Goal: Task Accomplishment & Management: Use online tool/utility

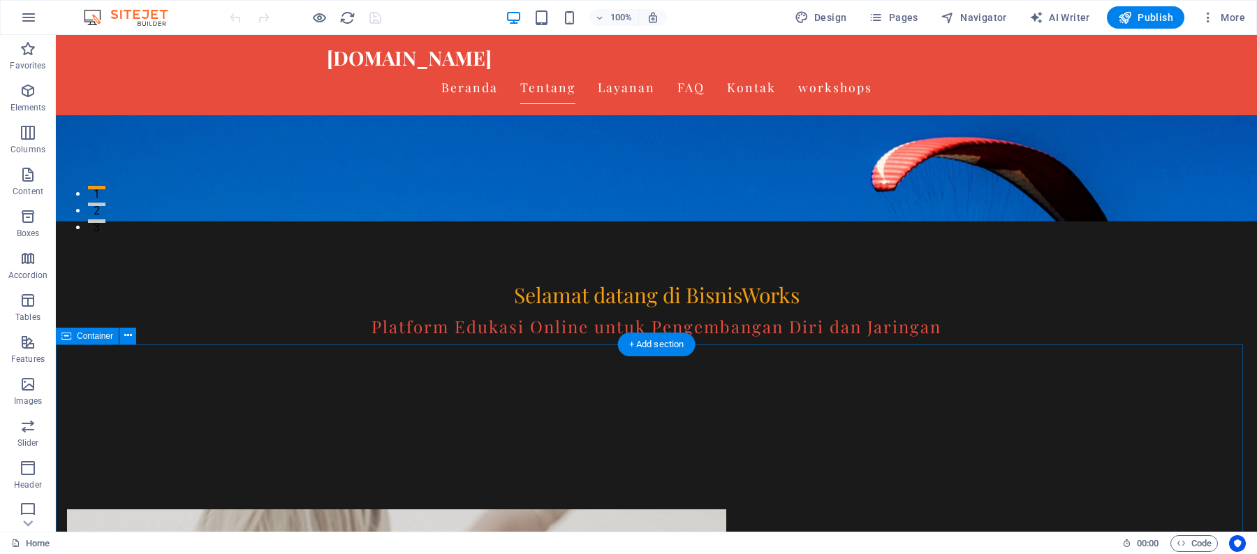
scroll to position [465, 0]
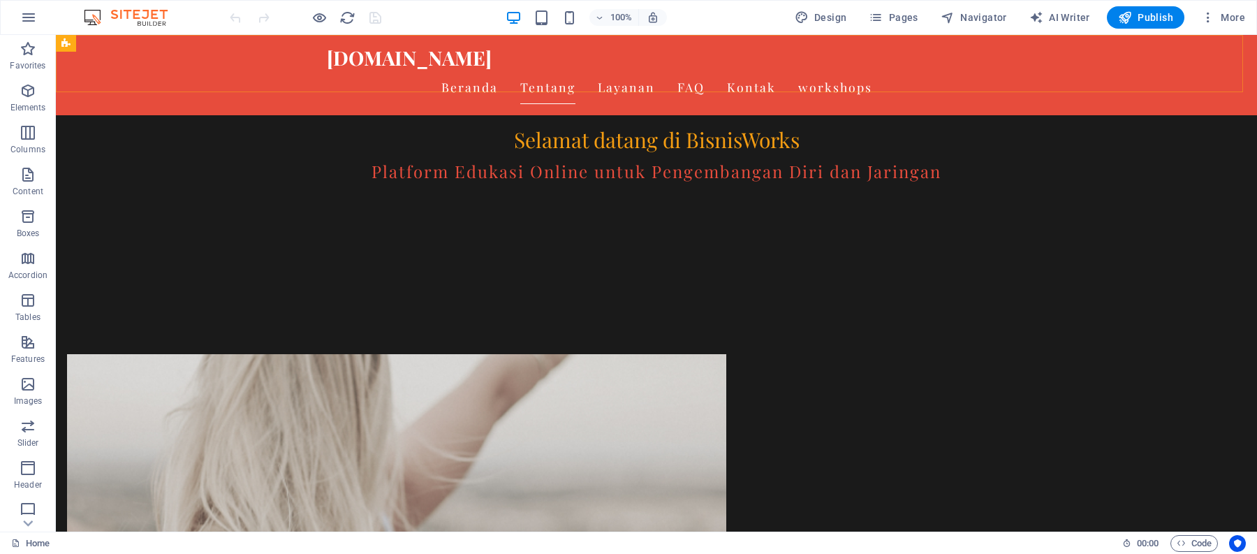
click at [1005, 68] on div "[DOMAIN_NAME] Beranda Tentang Layanan FAQ Kontak workshops" at bounding box center [656, 75] width 1201 height 80
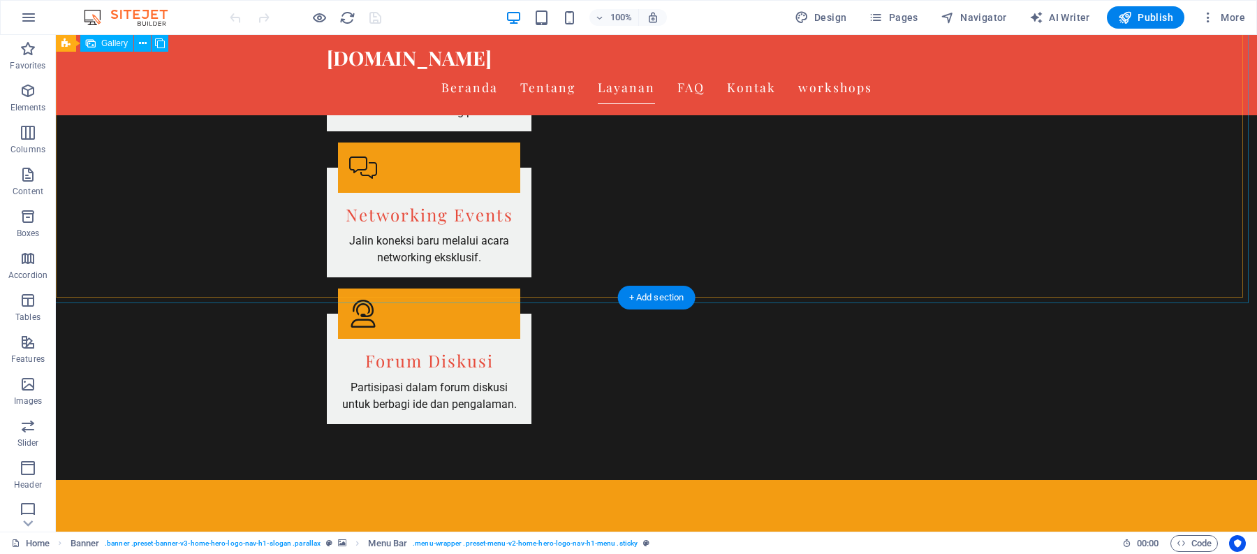
scroll to position [2793, 0]
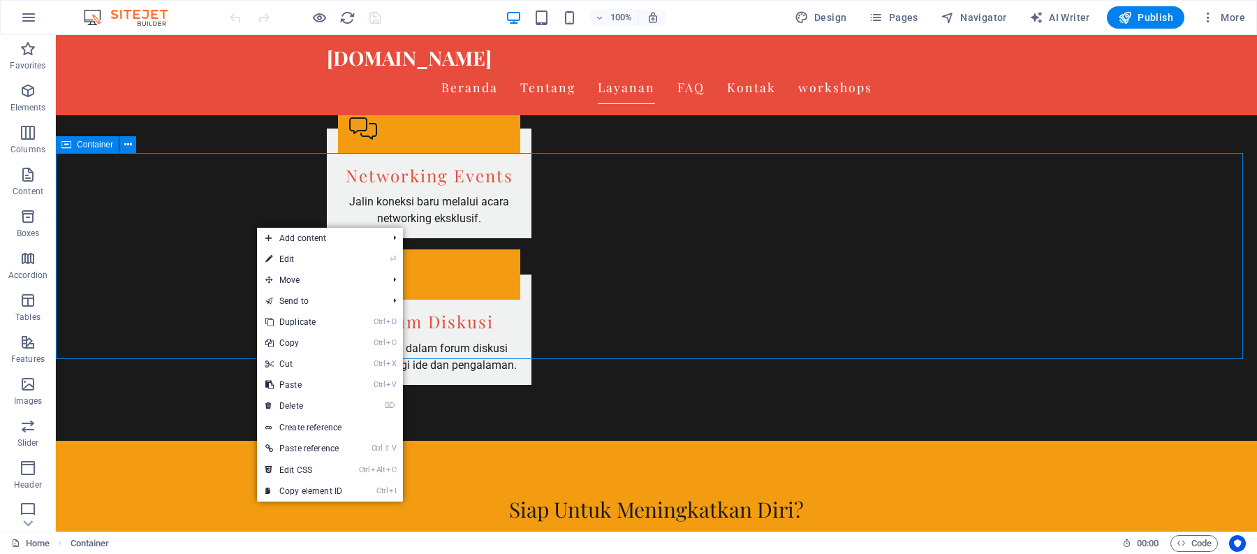
click at [93, 146] on span "Container" at bounding box center [95, 144] width 36 height 8
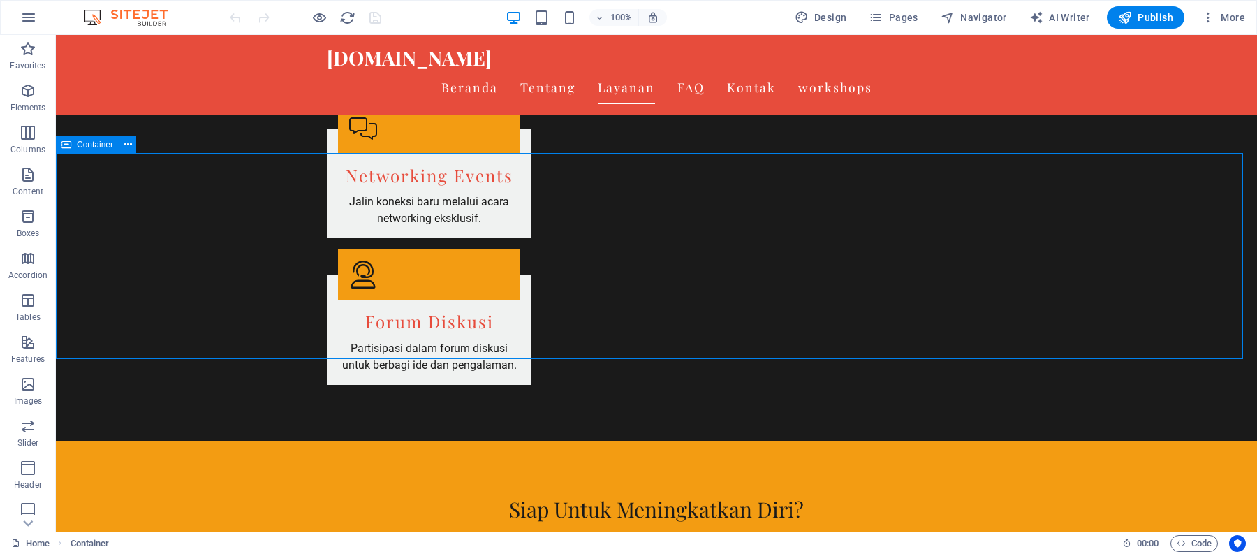
click at [93, 146] on span "Container" at bounding box center [95, 144] width 36 height 8
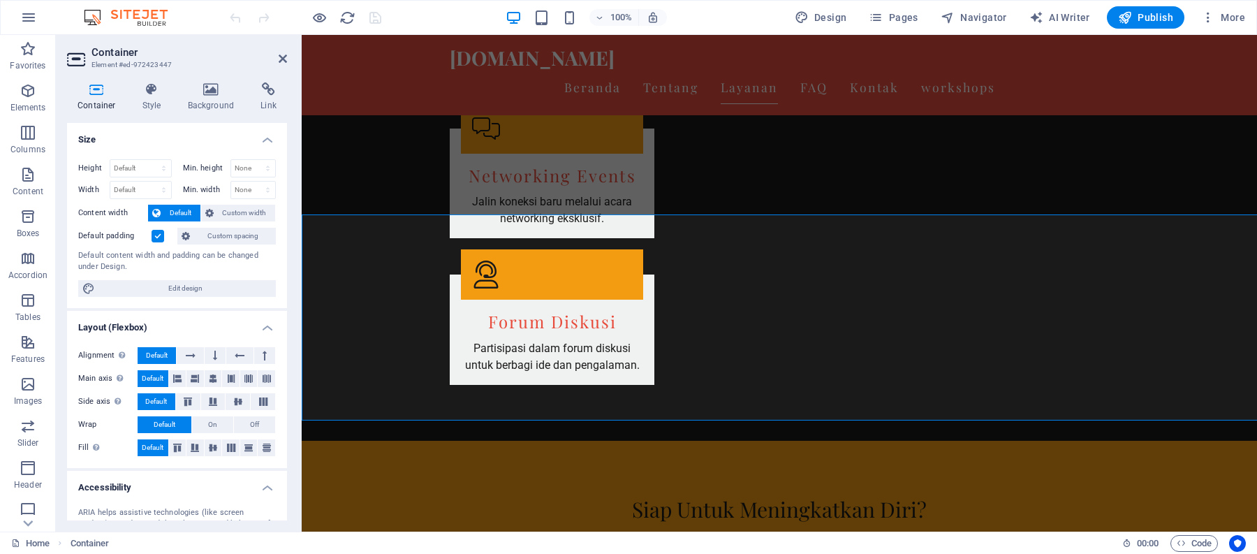
scroll to position [2731, 0]
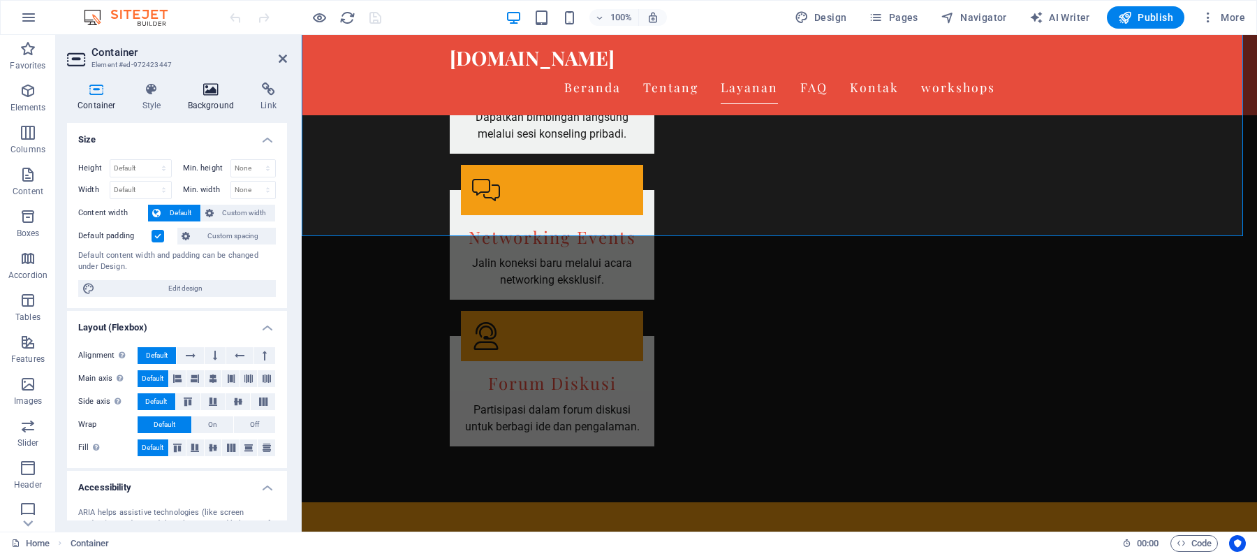
click at [196, 96] on h4 "Background" at bounding box center [213, 96] width 73 height 29
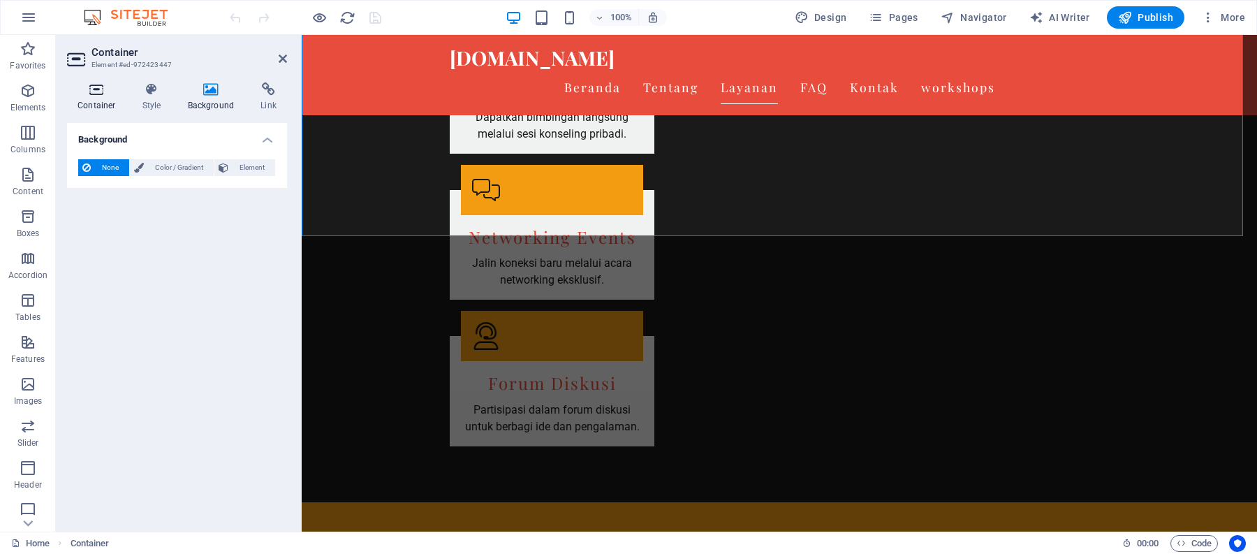
click at [92, 99] on h4 "Container" at bounding box center [99, 96] width 65 height 29
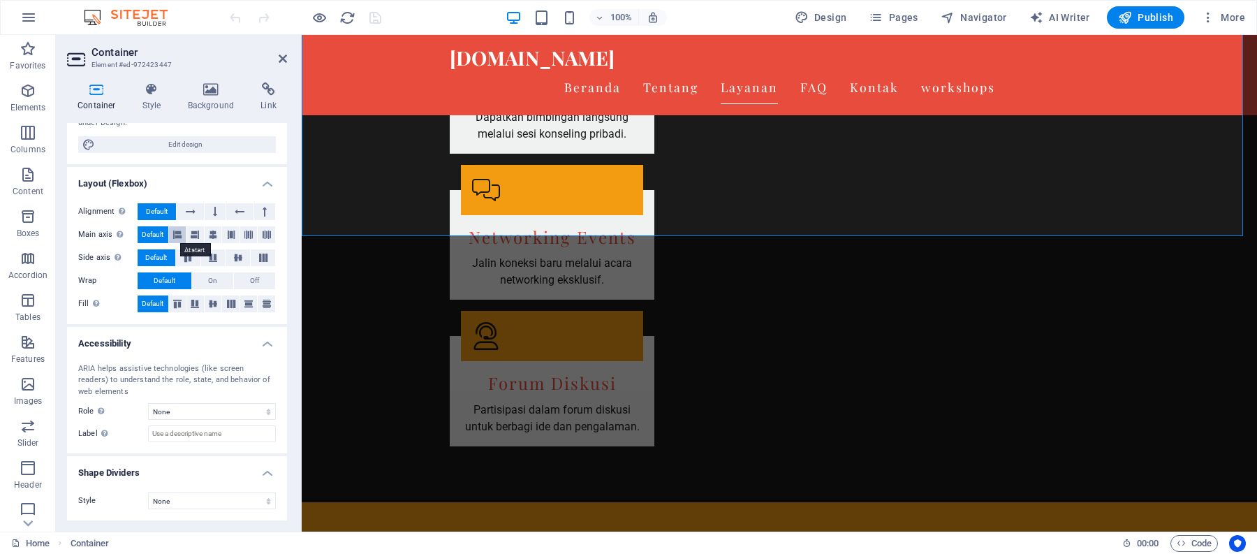
scroll to position [0, 0]
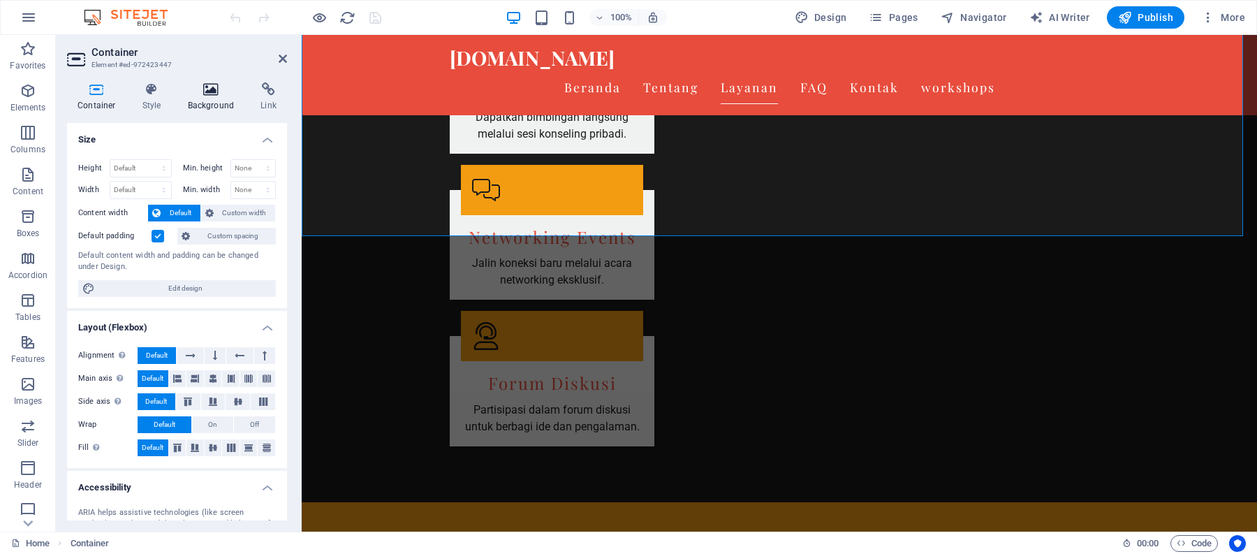
click at [210, 89] on icon at bounding box center [211, 89] width 68 height 14
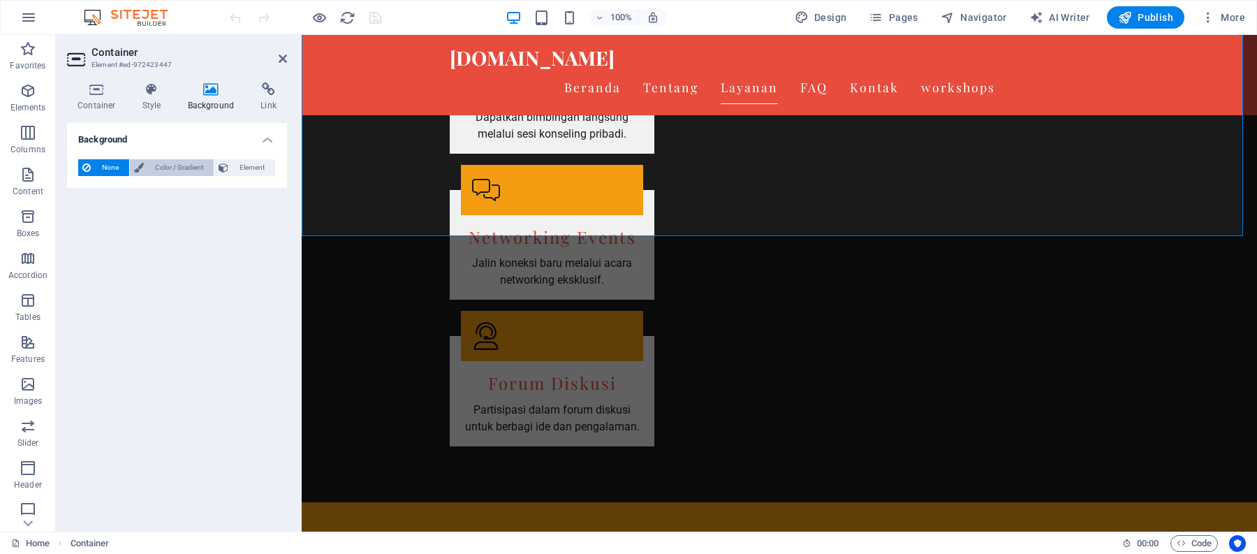
click at [152, 168] on span "Color / Gradient" at bounding box center [178, 167] width 61 height 17
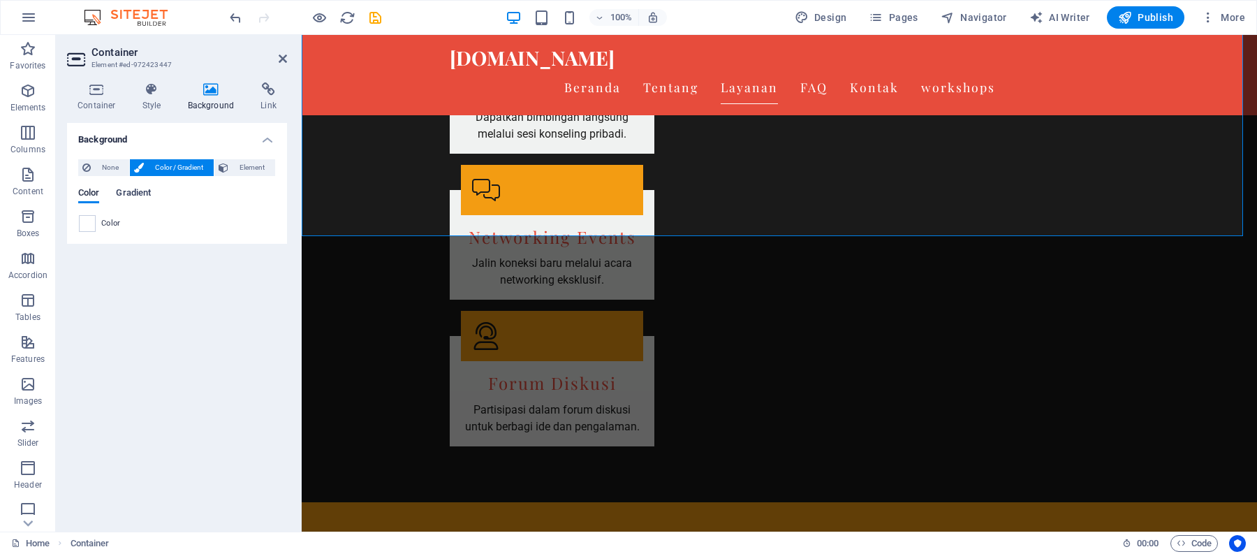
click at [130, 191] on span "Gradient" at bounding box center [133, 194] width 35 height 20
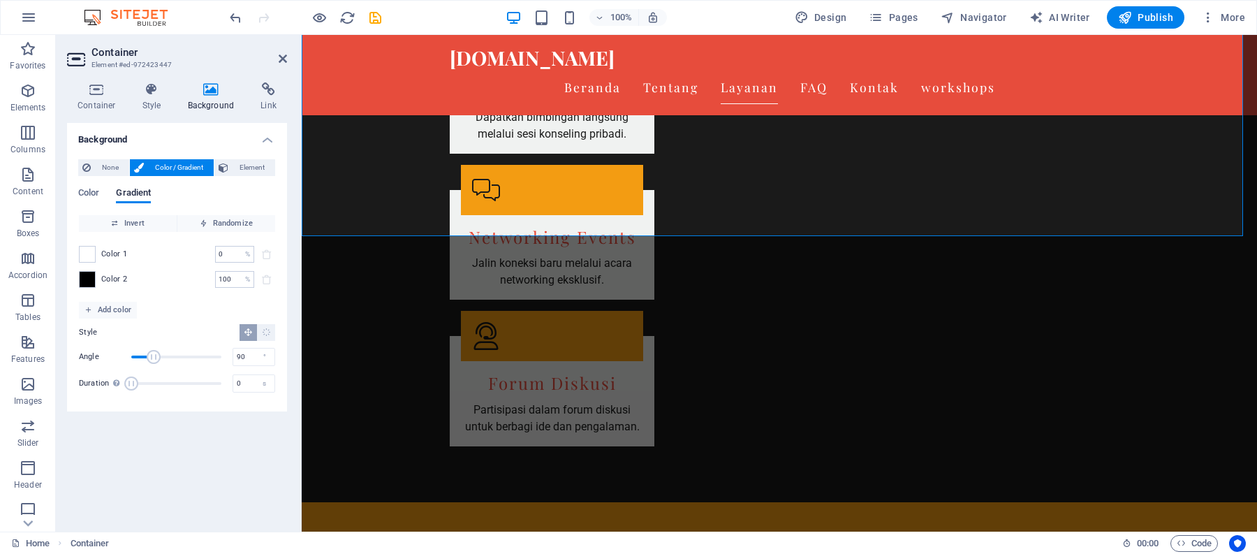
click at [92, 186] on div "Color Gradient Color Invert Randomize Color 1 0 % ​ Color 2 100 % ​ Add color S…" at bounding box center [177, 288] width 198 height 223
click at [90, 190] on span "Color" at bounding box center [88, 194] width 21 height 20
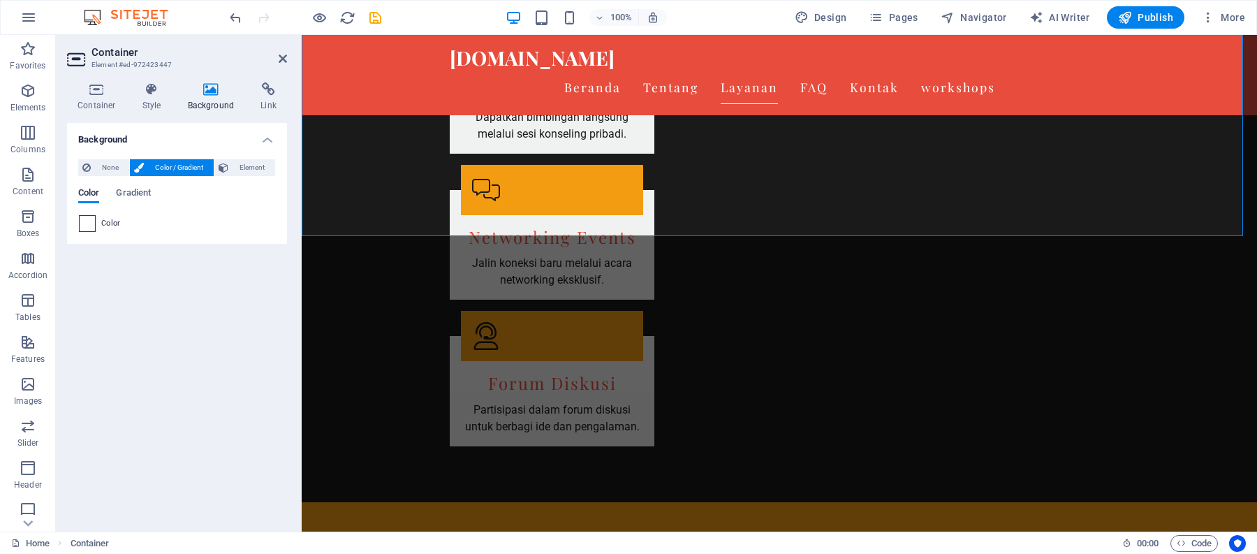
click at [91, 222] on span at bounding box center [87, 223] width 15 height 15
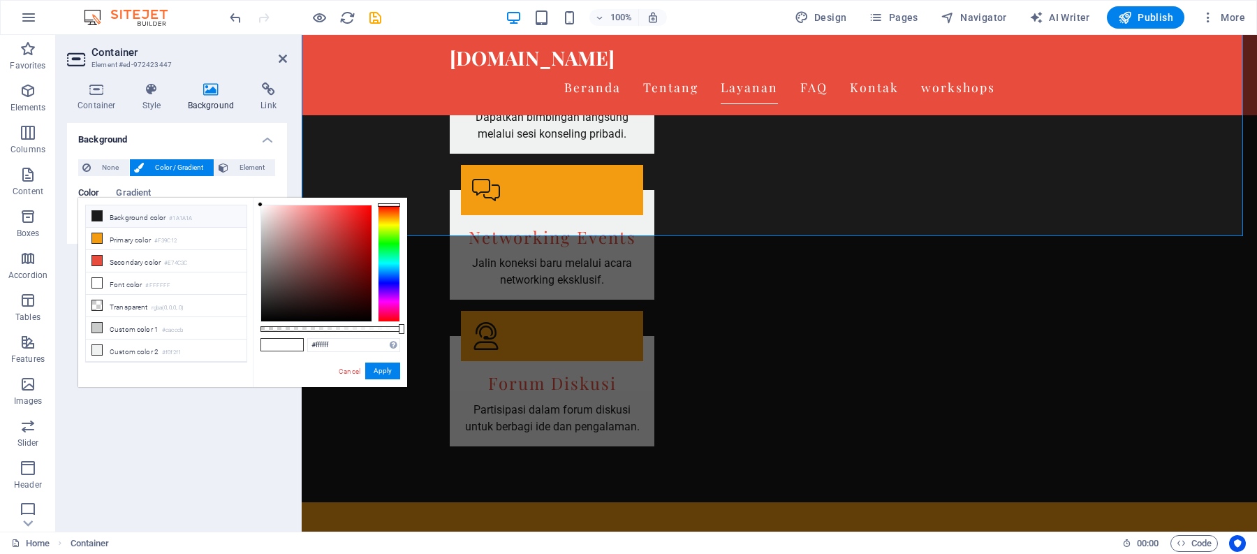
click at [147, 216] on li "Background color #1A1A1A" at bounding box center [166, 216] width 161 height 22
click at [107, 285] on li "Font color #FFFFFF" at bounding box center [166, 283] width 161 height 22
click at [380, 366] on button "Apply" at bounding box center [382, 370] width 35 height 17
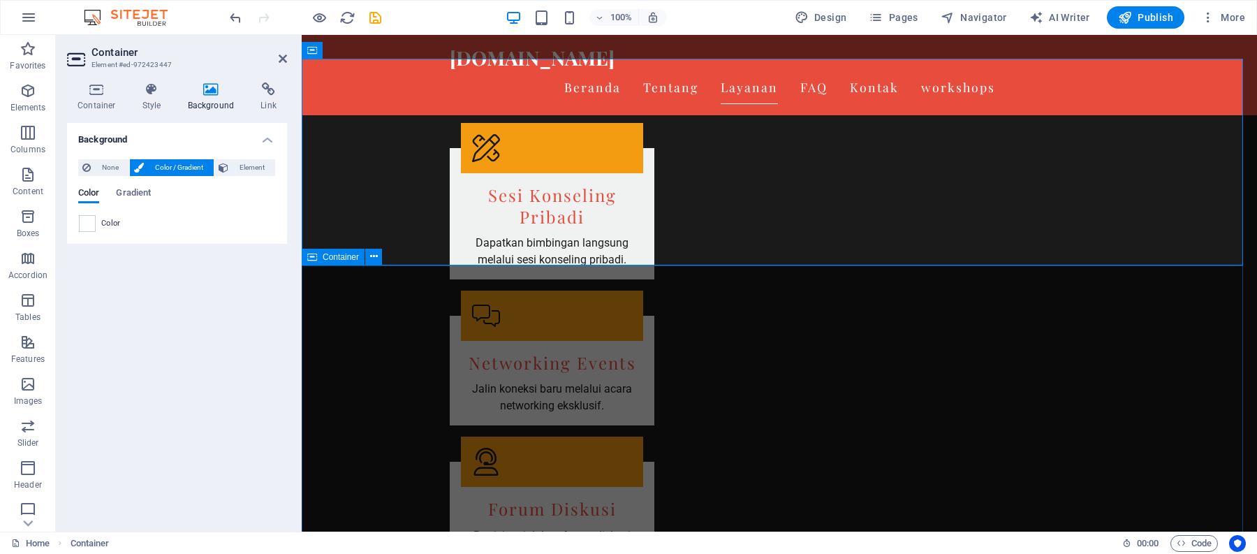
scroll to position [2575, 0]
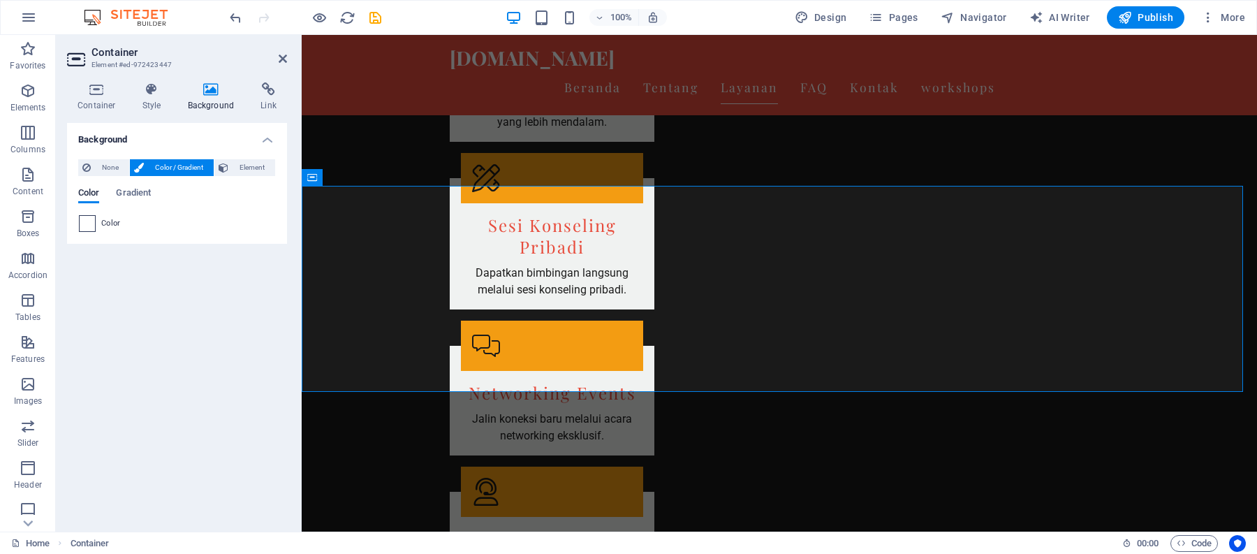
click at [87, 223] on span at bounding box center [87, 223] width 15 height 15
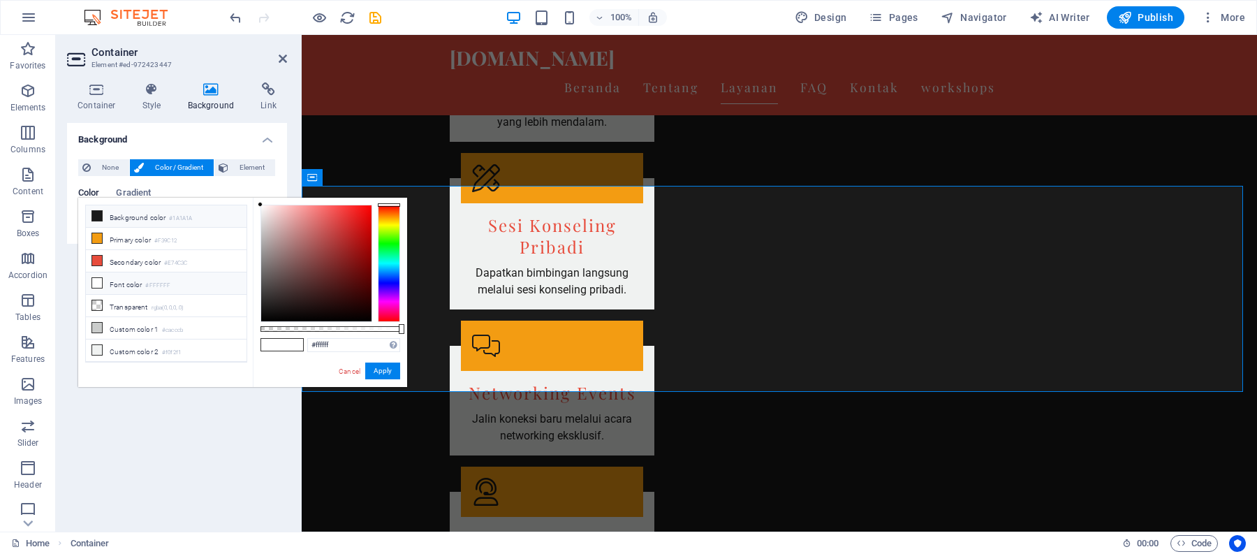
click at [108, 216] on li "Background color #1A1A1A" at bounding box center [166, 216] width 161 height 22
click at [378, 367] on button "Apply" at bounding box center [382, 370] width 35 height 17
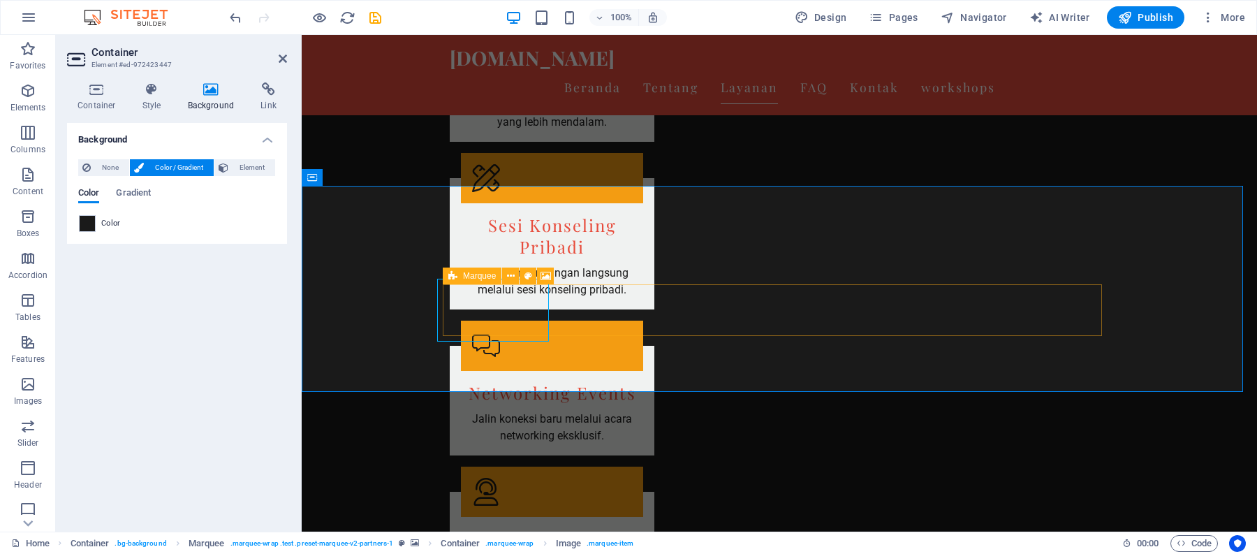
click at [457, 279] on icon at bounding box center [452, 275] width 9 height 17
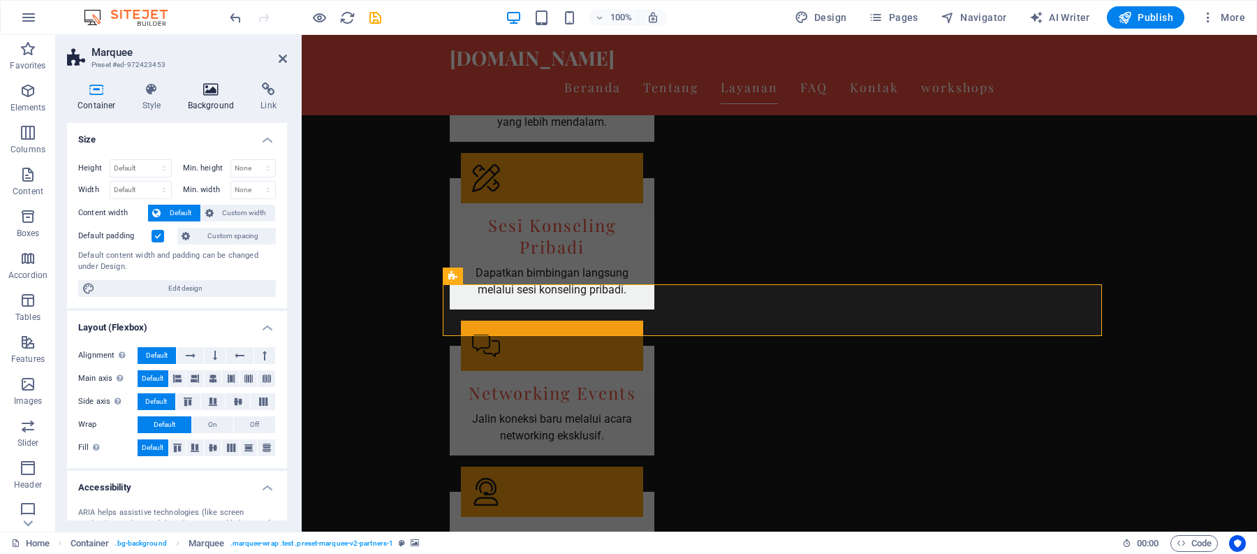
click at [191, 94] on icon at bounding box center [211, 89] width 68 height 14
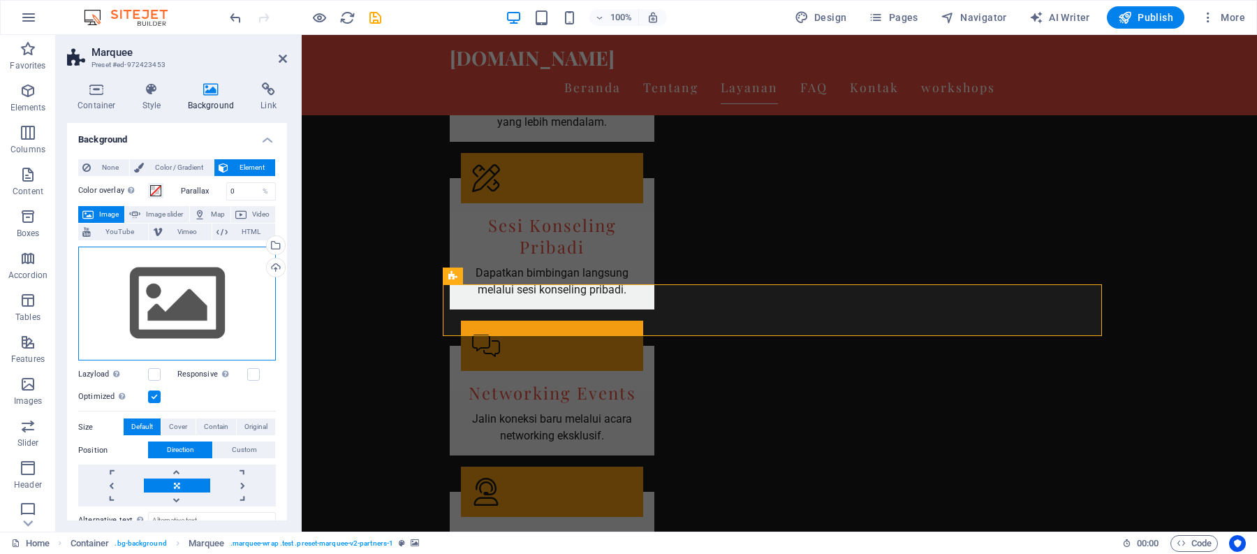
click at [173, 288] on div "Drag files here, click to choose files or select files from Files or our free s…" at bounding box center [177, 303] width 198 height 114
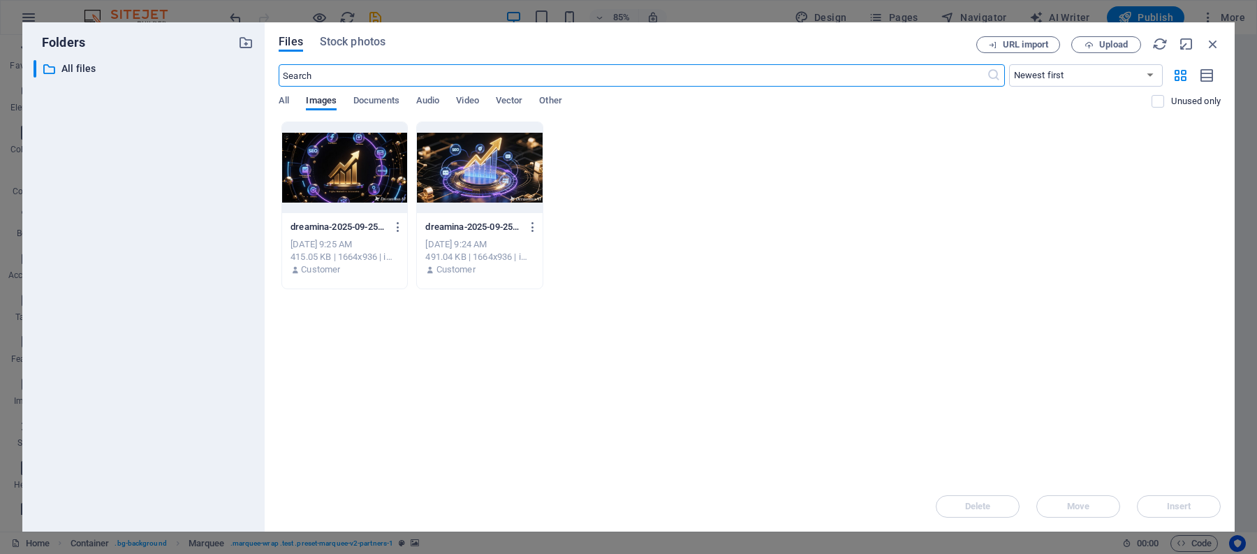
scroll to position [2526, 0]
click at [1208, 46] on icon "button" at bounding box center [1212, 43] width 15 height 15
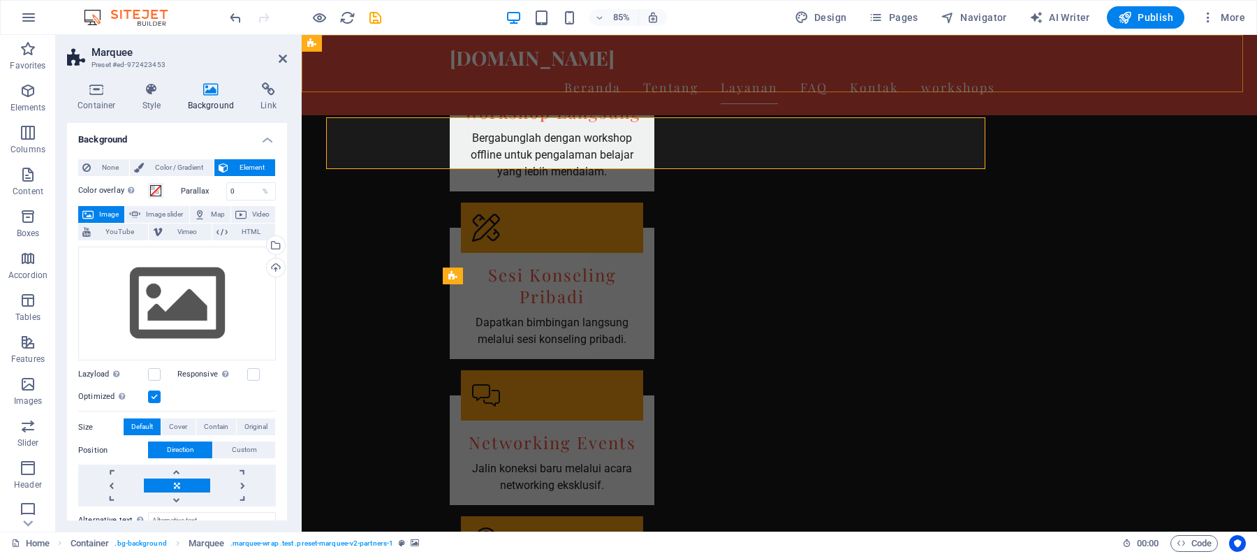
scroll to position [2575, 0]
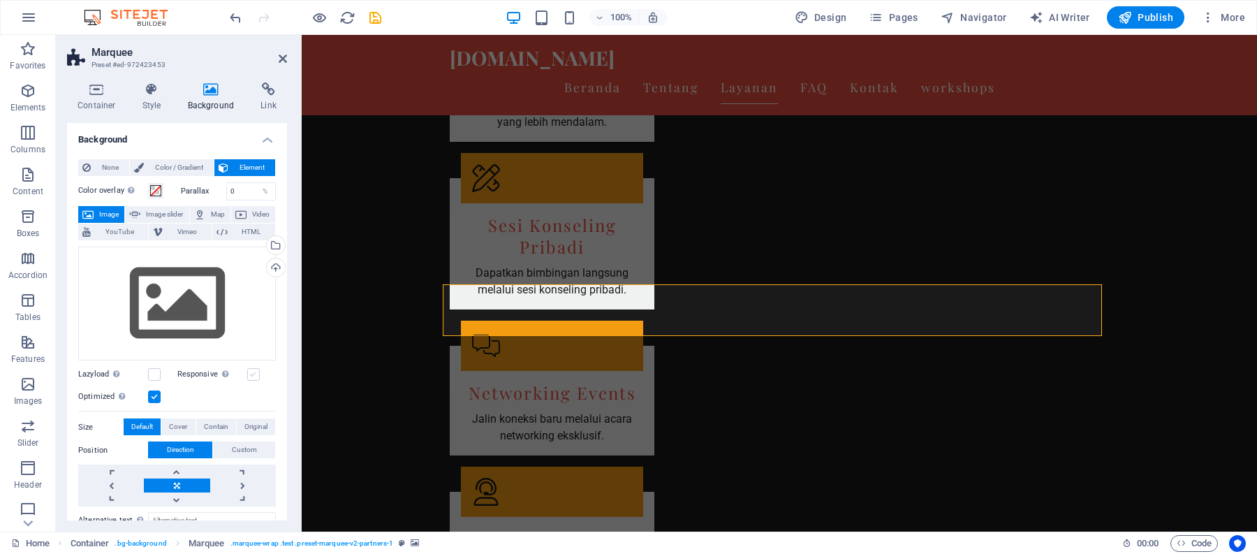
click at [249, 369] on label at bounding box center [253, 374] width 13 height 13
click at [0, 0] on input "Responsive Automatically load retina image and smartphone optimized sizes." at bounding box center [0, 0] width 0 height 0
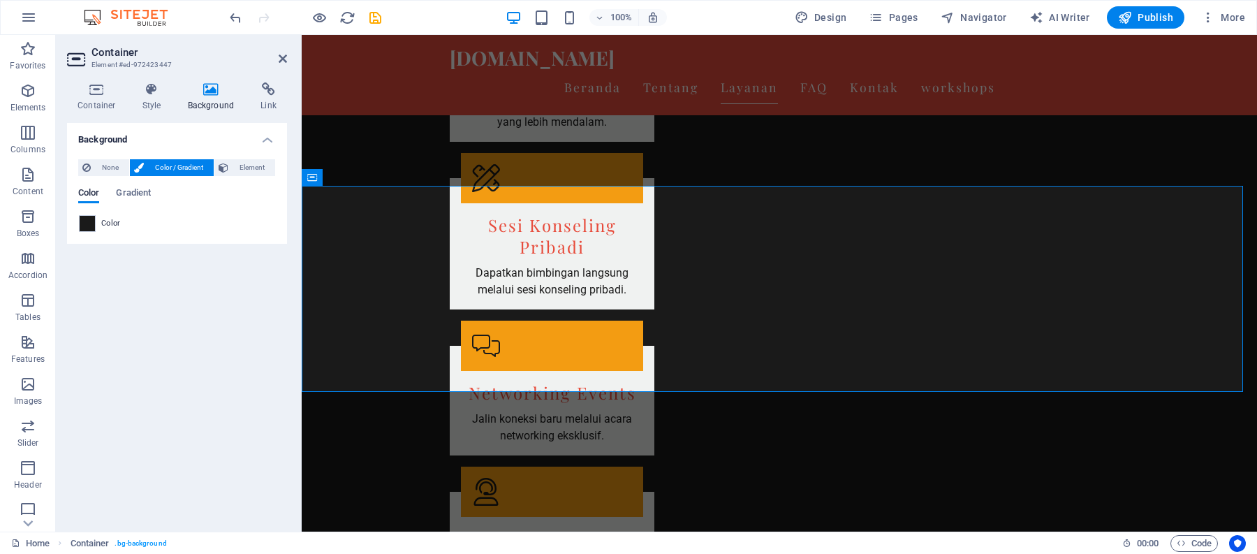
click at [108, 219] on span "Color" at bounding box center [111, 223] width 20 height 11
click at [81, 219] on span at bounding box center [87, 223] width 15 height 15
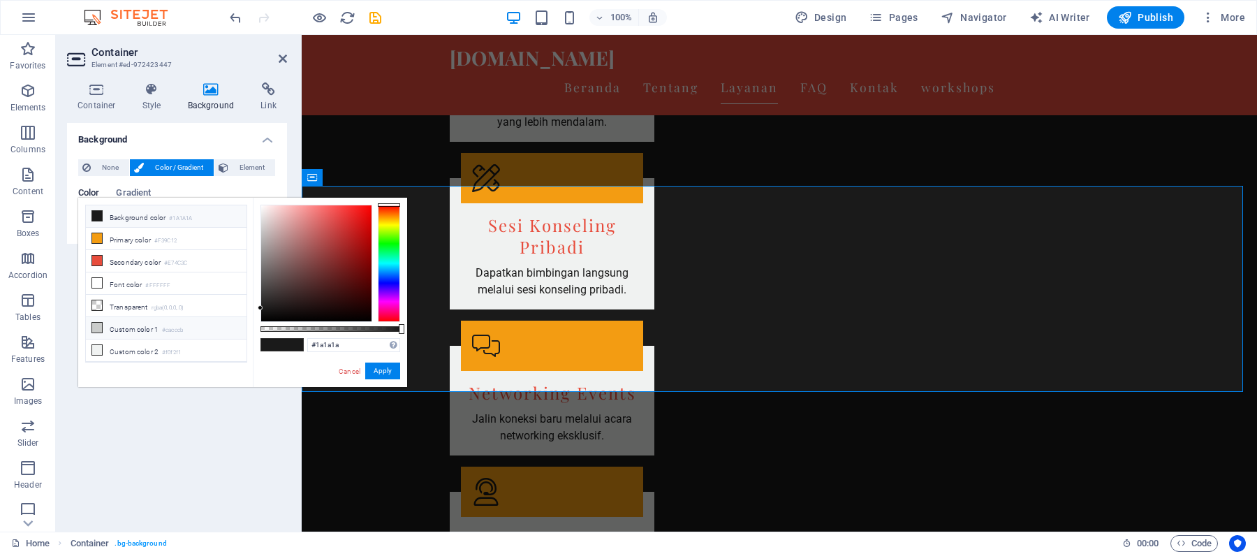
click at [99, 332] on icon at bounding box center [97, 328] width 10 height 10
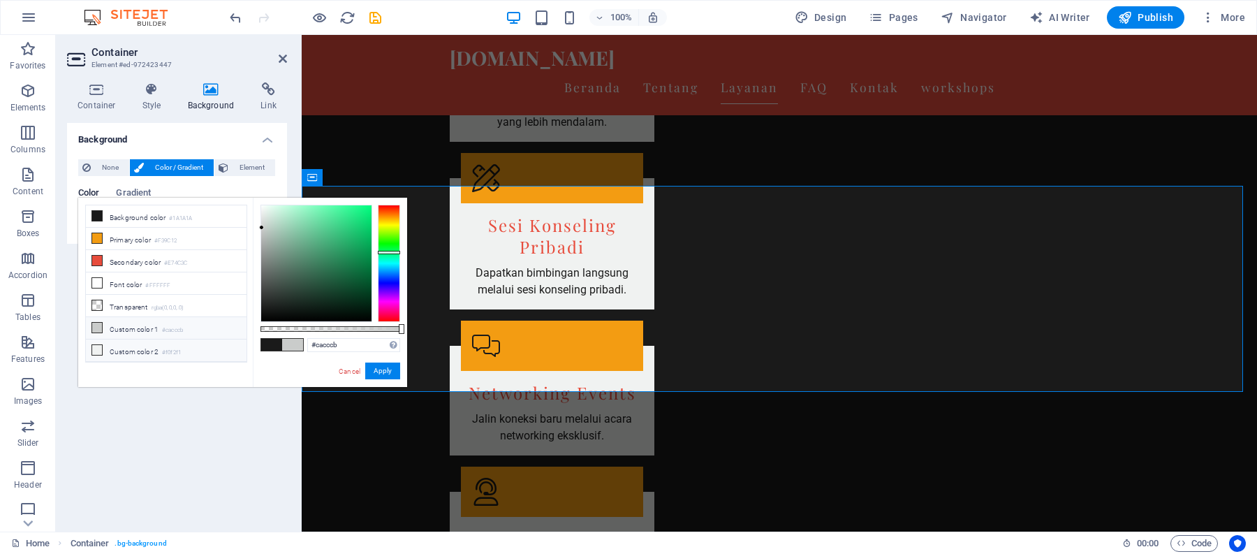
click at [98, 347] on span at bounding box center [96, 349] width 11 height 11
type input "#f0f2f1"
drag, startPoint x: 383, startPoint y: 370, endPoint x: 81, endPoint y: 335, distance: 304.3
click at [383, 370] on button "Apply" at bounding box center [382, 370] width 35 height 17
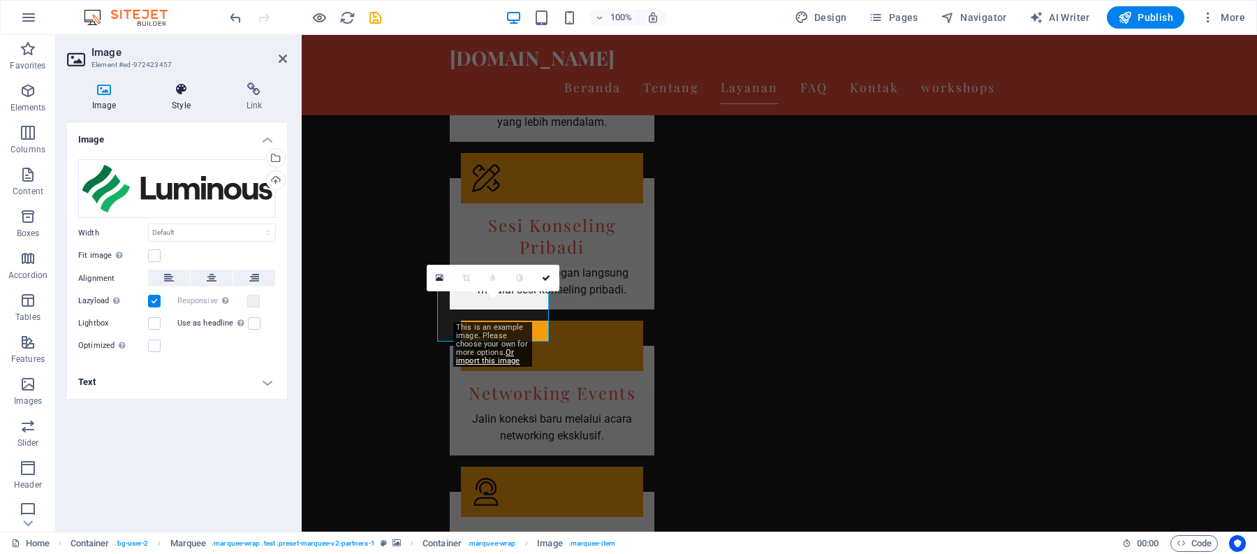
click at [175, 95] on icon at bounding box center [181, 89] width 68 height 14
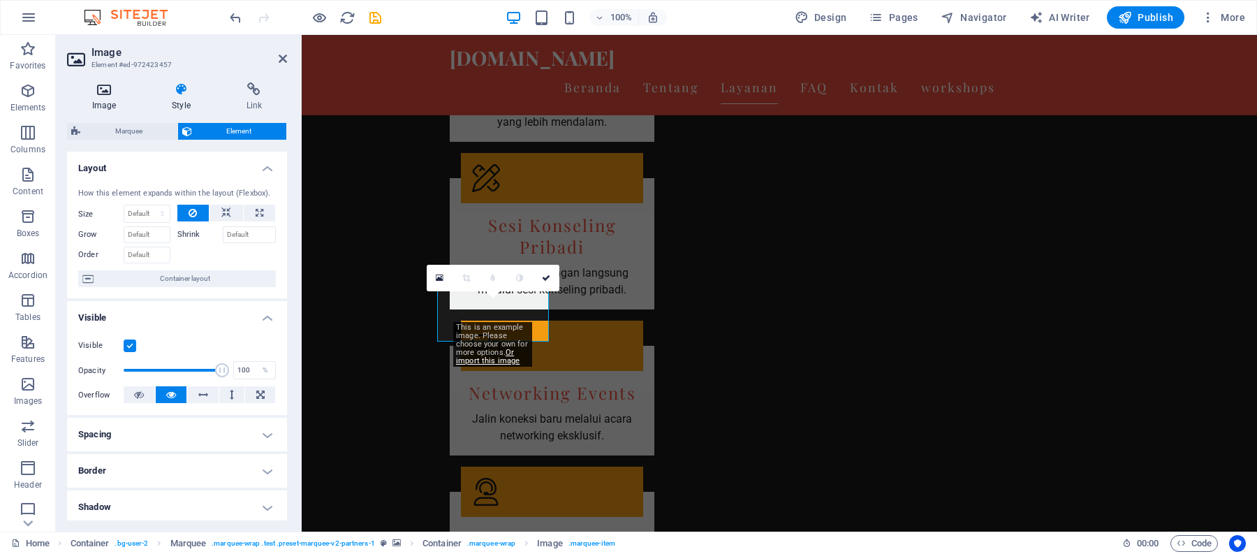
click at [112, 94] on icon at bounding box center [104, 89] width 74 height 14
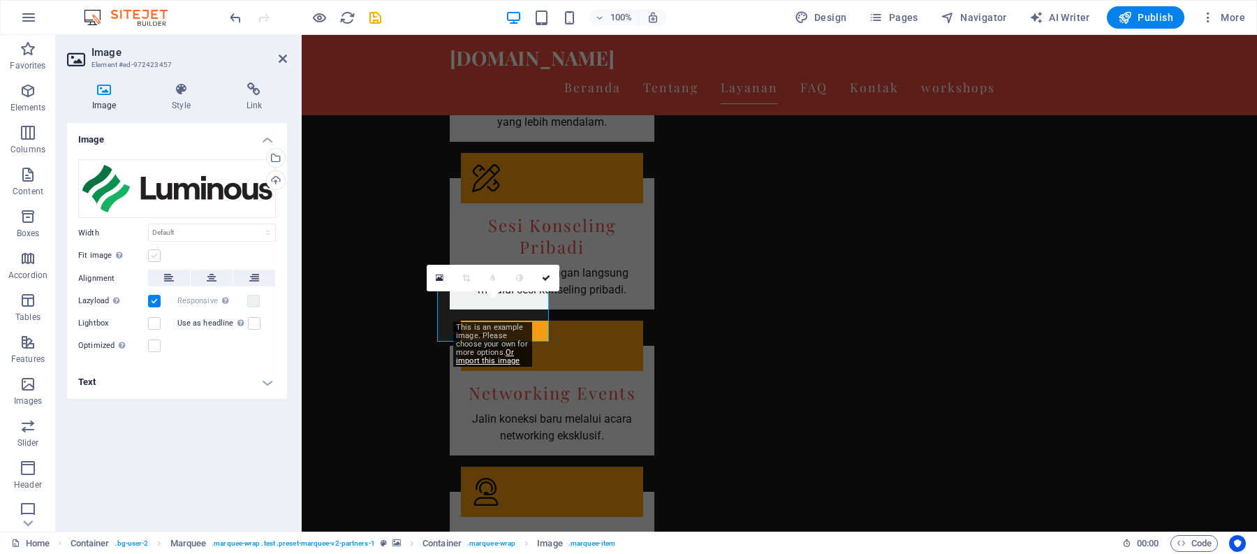
click at [154, 252] on label at bounding box center [154, 255] width 13 height 13
click at [0, 0] on input "Fit image Automatically fit image to a fixed width and height" at bounding box center [0, 0] width 0 height 0
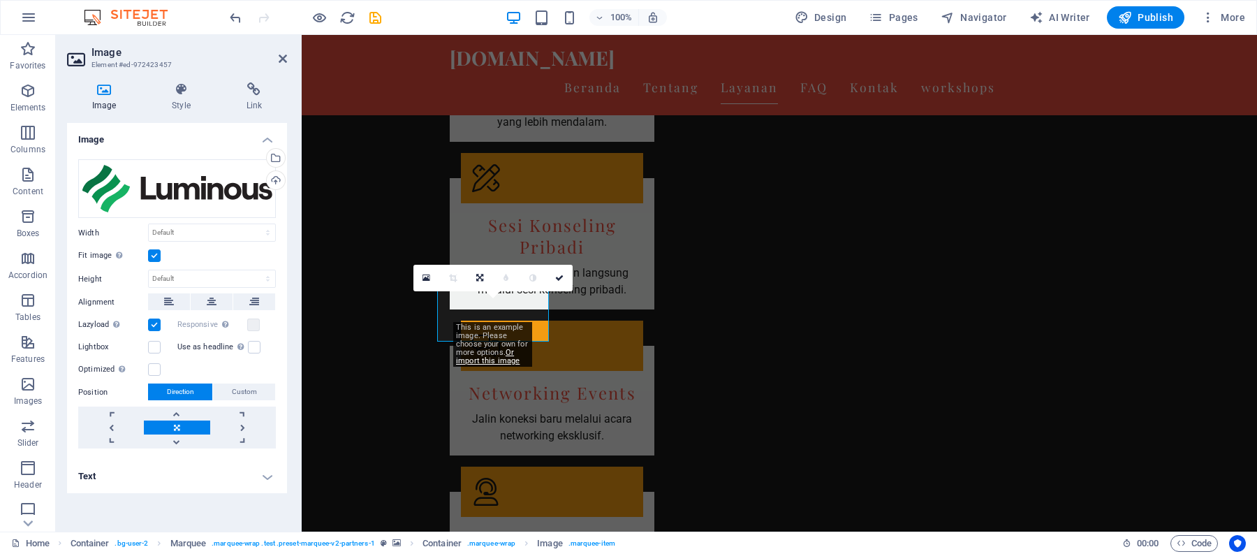
click at [151, 323] on label at bounding box center [154, 324] width 13 height 13
click at [0, 0] on input "Lazyload Loading images after the page loads improves page speed." at bounding box center [0, 0] width 0 height 0
click at [151, 323] on label at bounding box center [154, 324] width 13 height 13
click at [0, 0] on input "Lazyload Loading images after the page loads improves page speed." at bounding box center [0, 0] width 0 height 0
click at [170, 89] on icon at bounding box center [181, 89] width 68 height 14
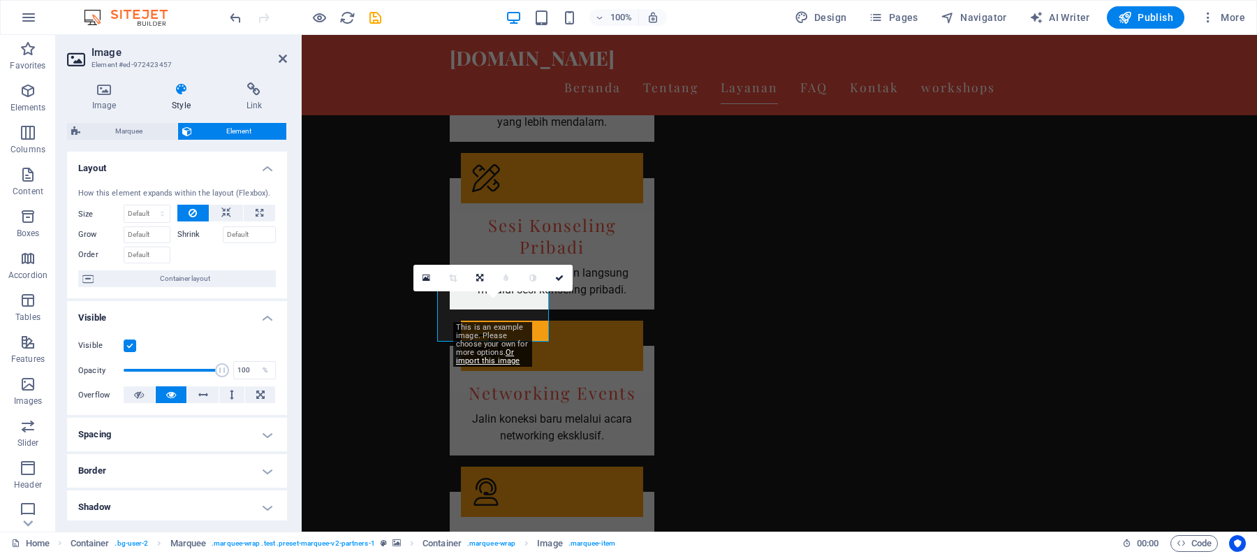
click at [127, 344] on label at bounding box center [130, 345] width 13 height 13
click at [0, 0] on input "Visible" at bounding box center [0, 0] width 0 height 0
click at [127, 344] on label at bounding box center [130, 345] width 13 height 13
click at [0, 0] on input "Visible" at bounding box center [0, 0] width 0 height 0
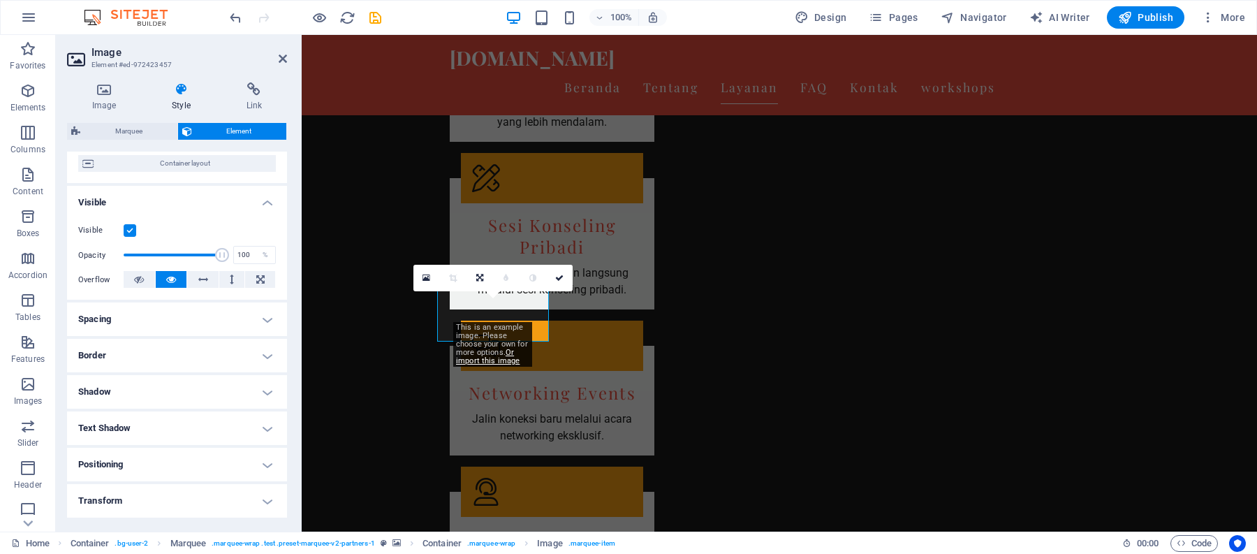
scroll to position [155, 0]
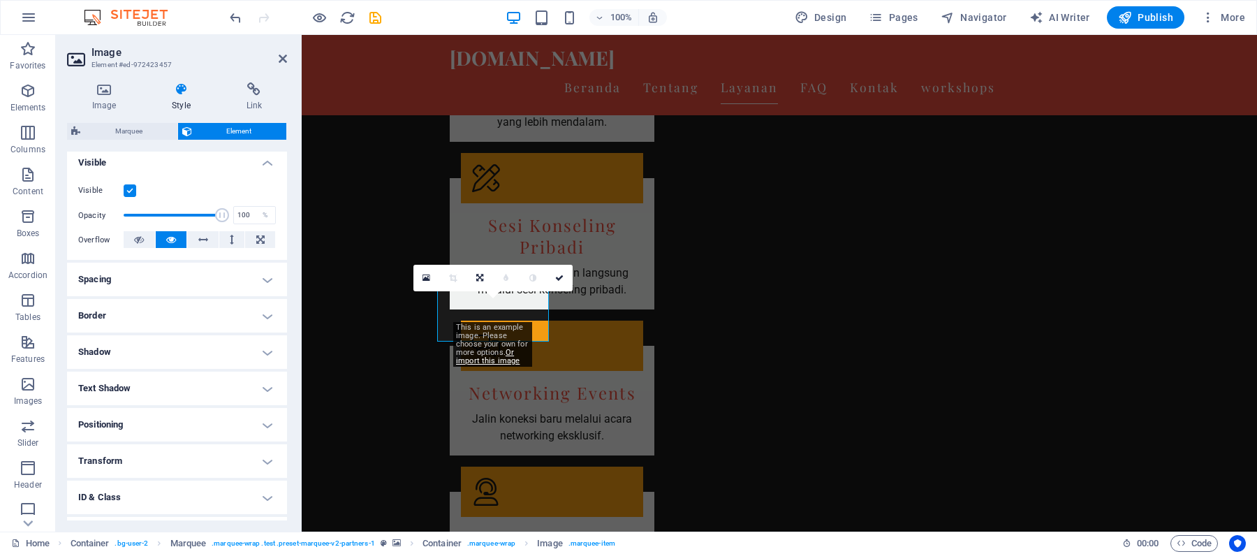
click at [149, 276] on h4 "Spacing" at bounding box center [177, 280] width 220 height 34
click at [149, 276] on h4 "Spacing" at bounding box center [177, 275] width 220 height 25
click at [138, 345] on h4 "Shadow" at bounding box center [177, 352] width 220 height 34
click at [138, 345] on h4 "Shadow" at bounding box center [177, 347] width 220 height 25
click at [138, 345] on h4 "Shadow" at bounding box center [177, 352] width 220 height 34
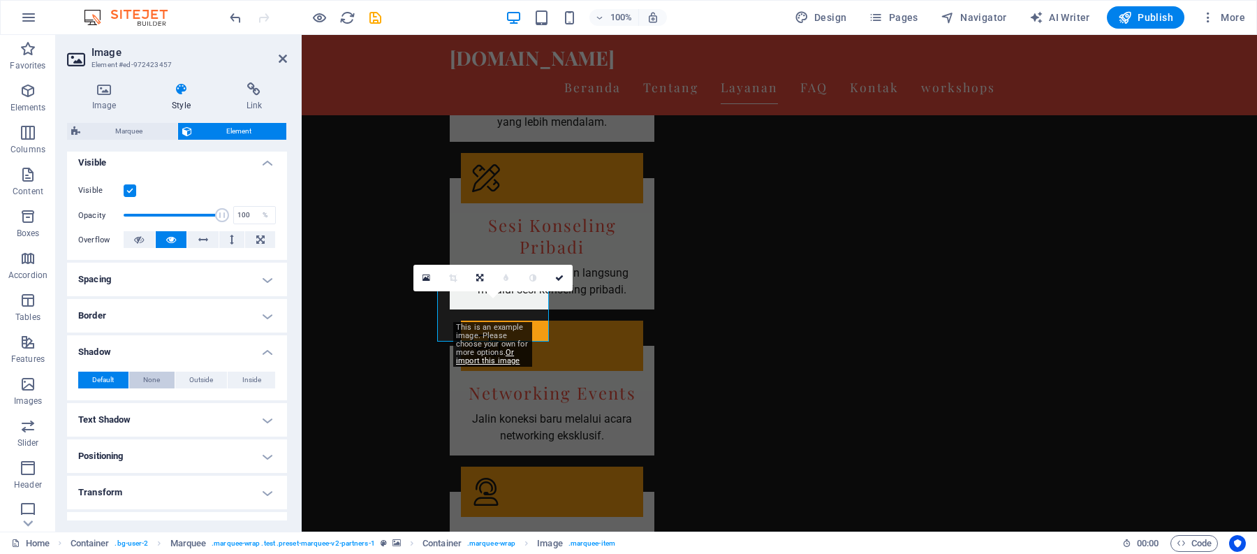
click at [149, 372] on span "None" at bounding box center [151, 379] width 17 height 17
click at [99, 375] on span "Default" at bounding box center [103, 379] width 22 height 17
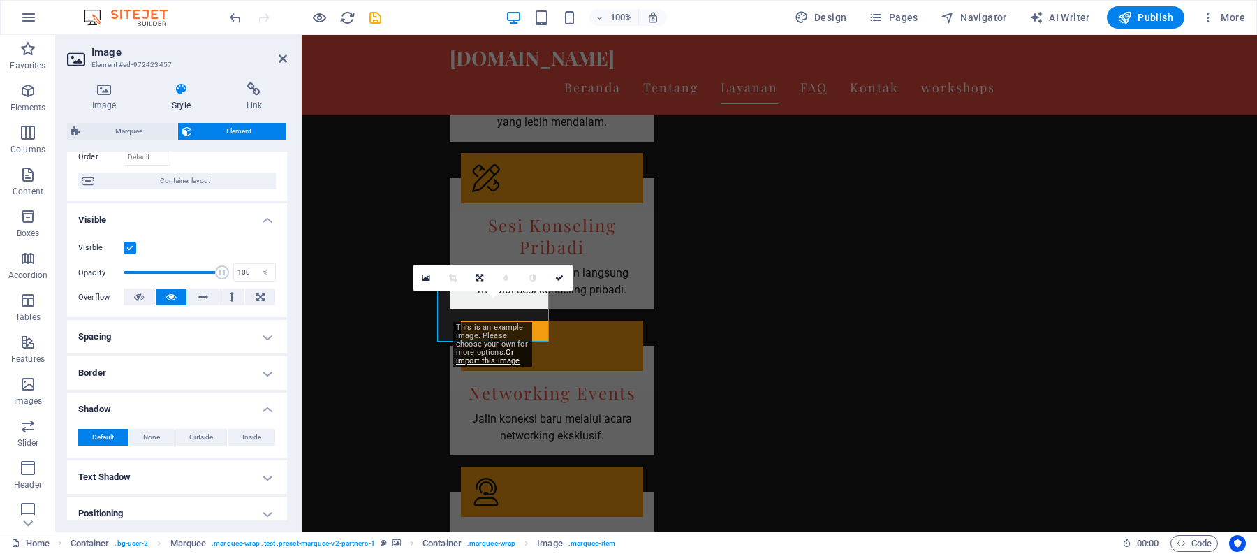
scroll to position [0, 0]
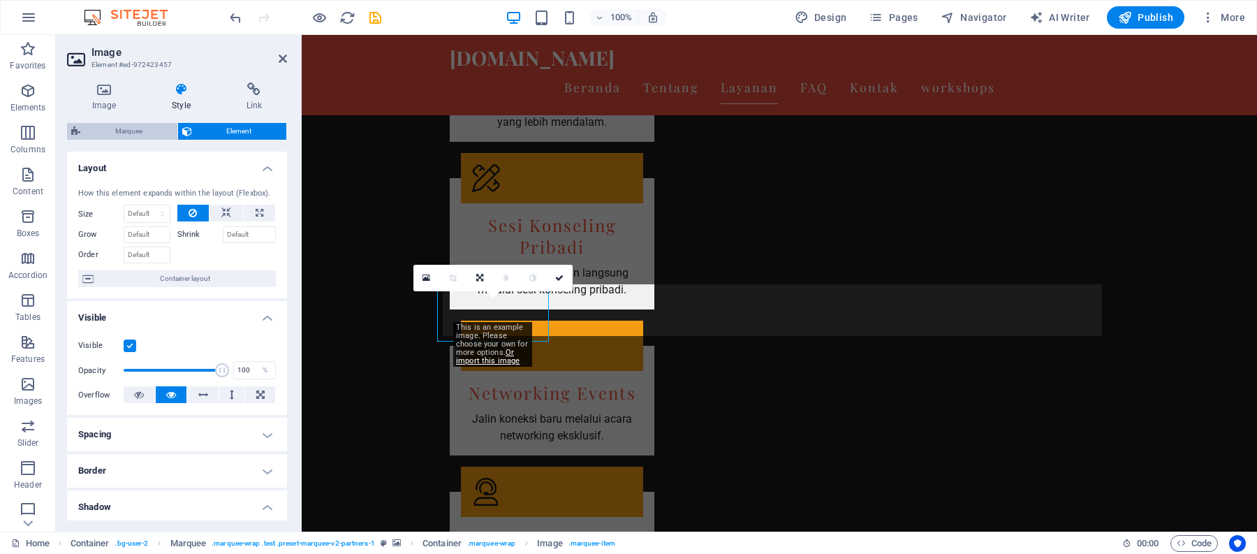
click at [98, 124] on span "Marquee" at bounding box center [128, 131] width 89 height 17
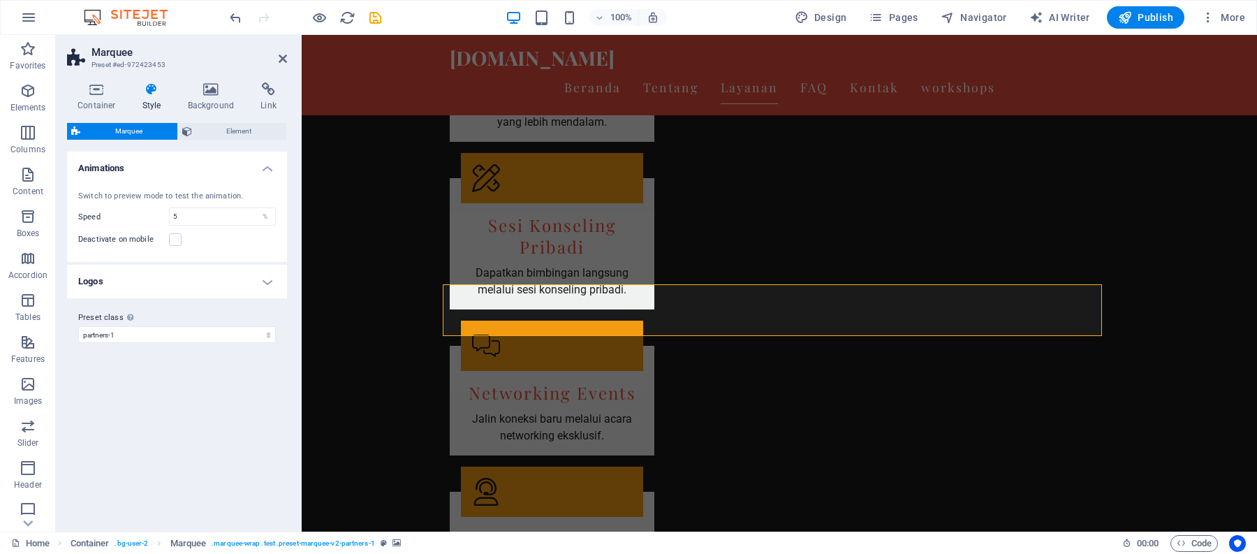
click at [135, 274] on h4 "Logos" at bounding box center [177, 282] width 220 height 34
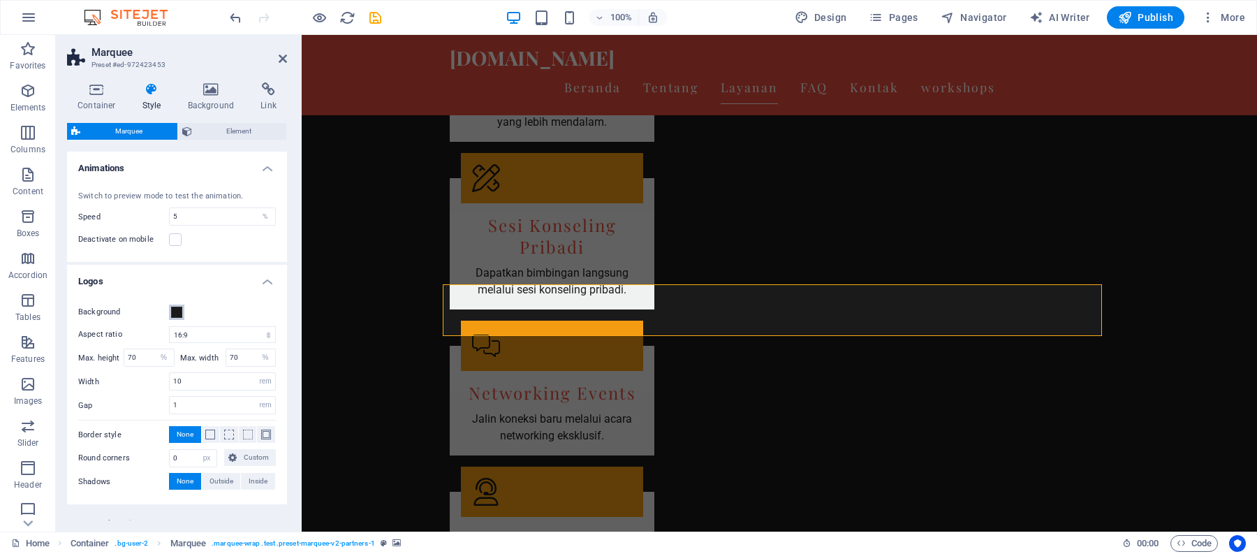
click at [182, 313] on span at bounding box center [176, 311] width 11 height 11
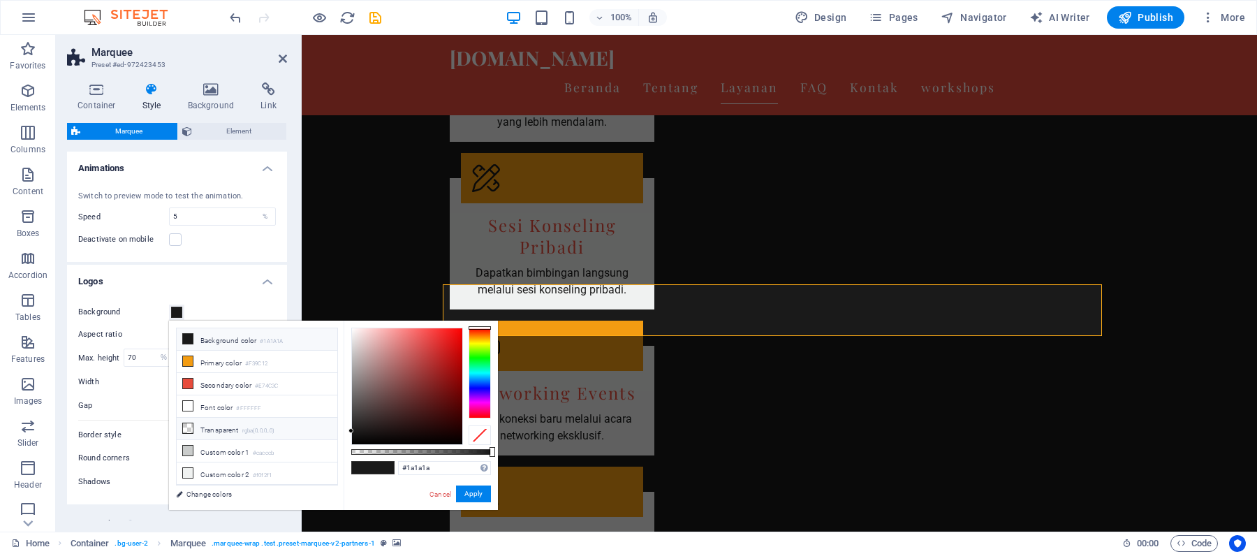
click at [188, 430] on icon at bounding box center [188, 428] width 10 height 10
type input "rgba(0, 0, 0, 0)"
click at [385, 467] on span at bounding box center [383, 467] width 21 height 12
click at [187, 433] on icon at bounding box center [188, 428] width 10 height 10
click at [462, 489] on button "Apply" at bounding box center [473, 493] width 35 height 17
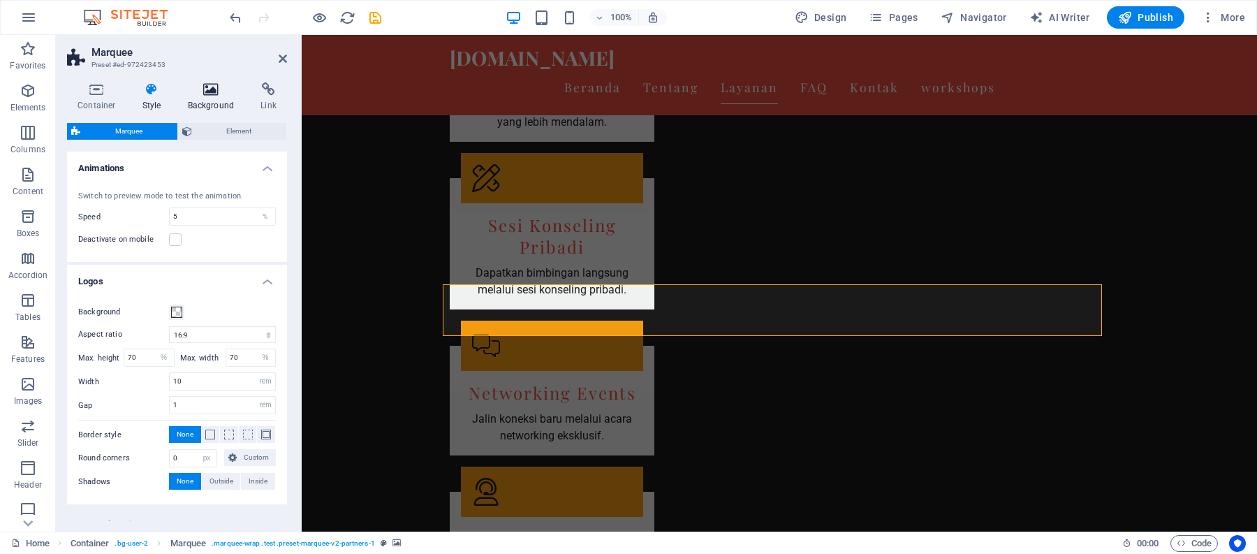
click at [211, 84] on icon at bounding box center [211, 89] width 68 height 14
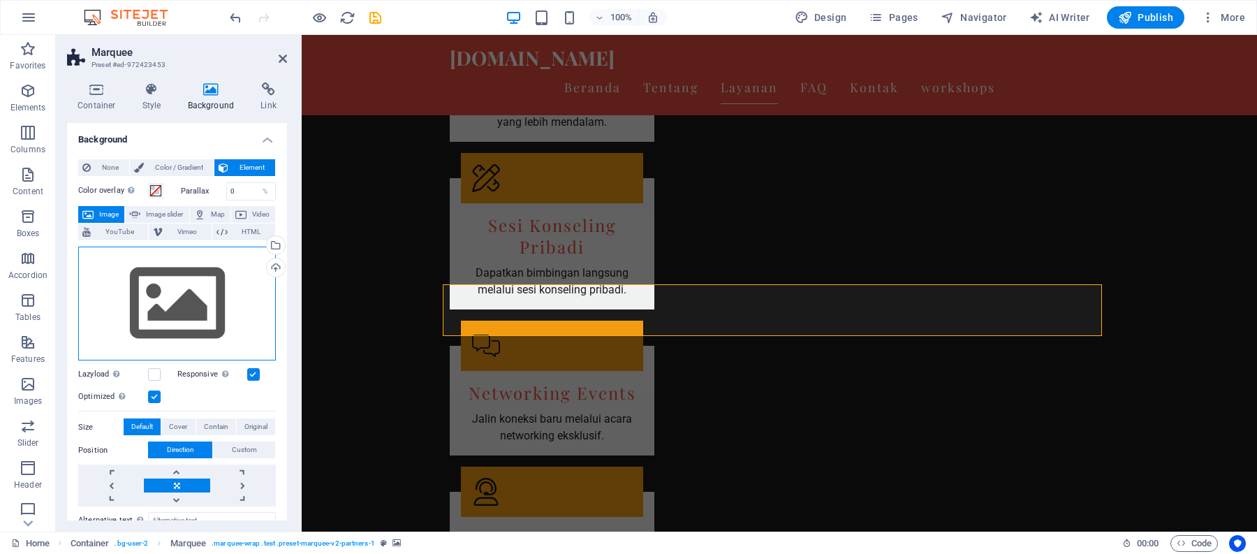
click at [244, 299] on div "Drag files here, click to choose files or select files from Files or our free s…" at bounding box center [177, 303] width 198 height 114
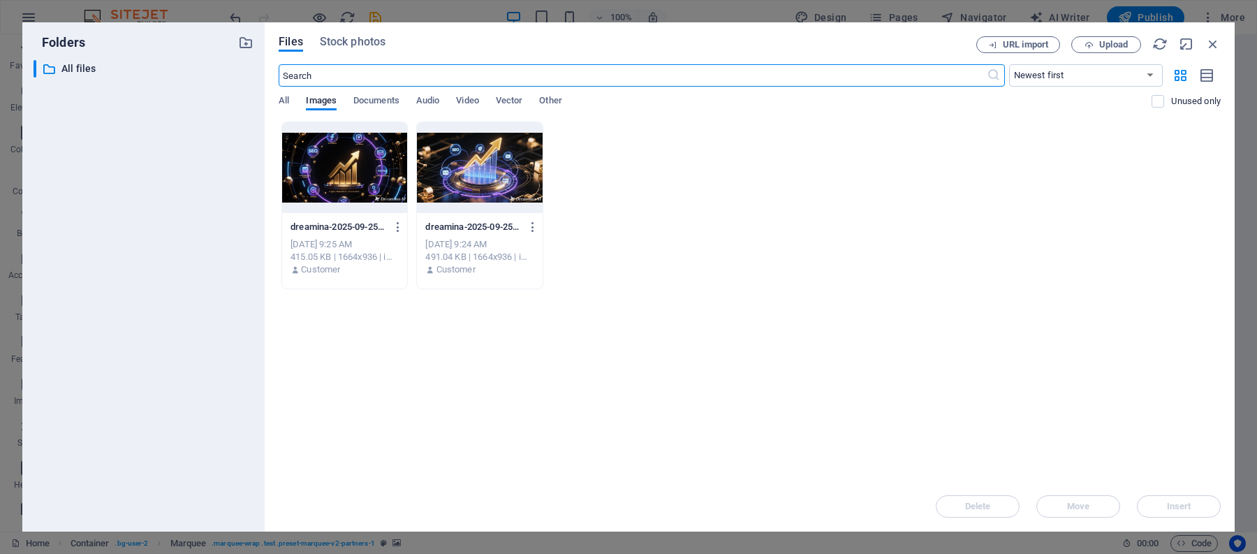
scroll to position [2526, 0]
click at [336, 38] on span "Stock photos" at bounding box center [353, 42] width 66 height 17
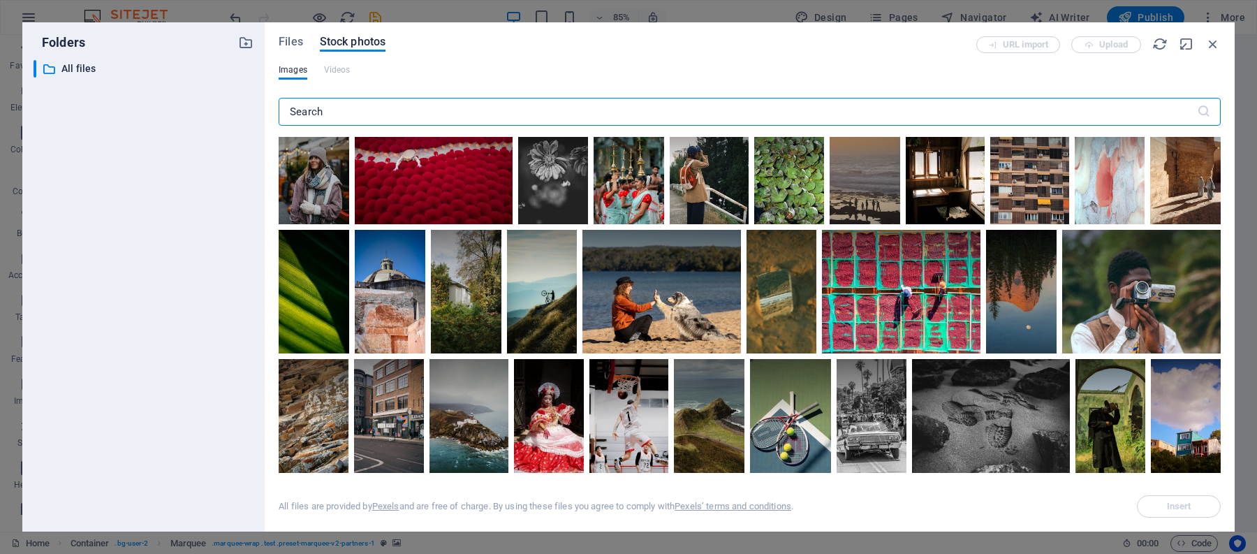
scroll to position [0, 0]
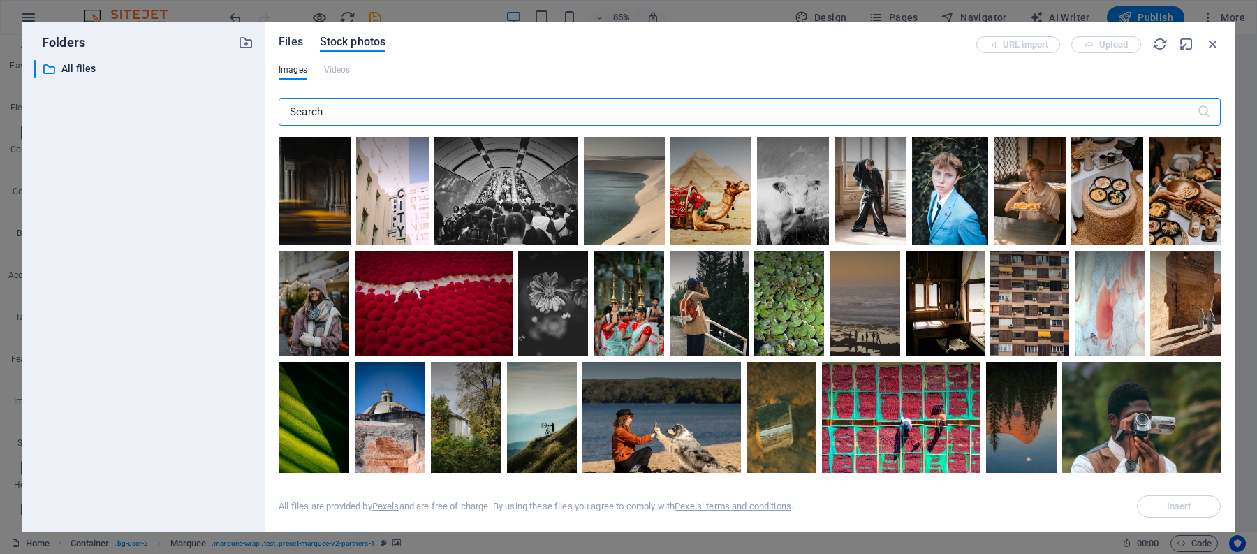
click at [289, 40] on span "Files" at bounding box center [291, 42] width 24 height 17
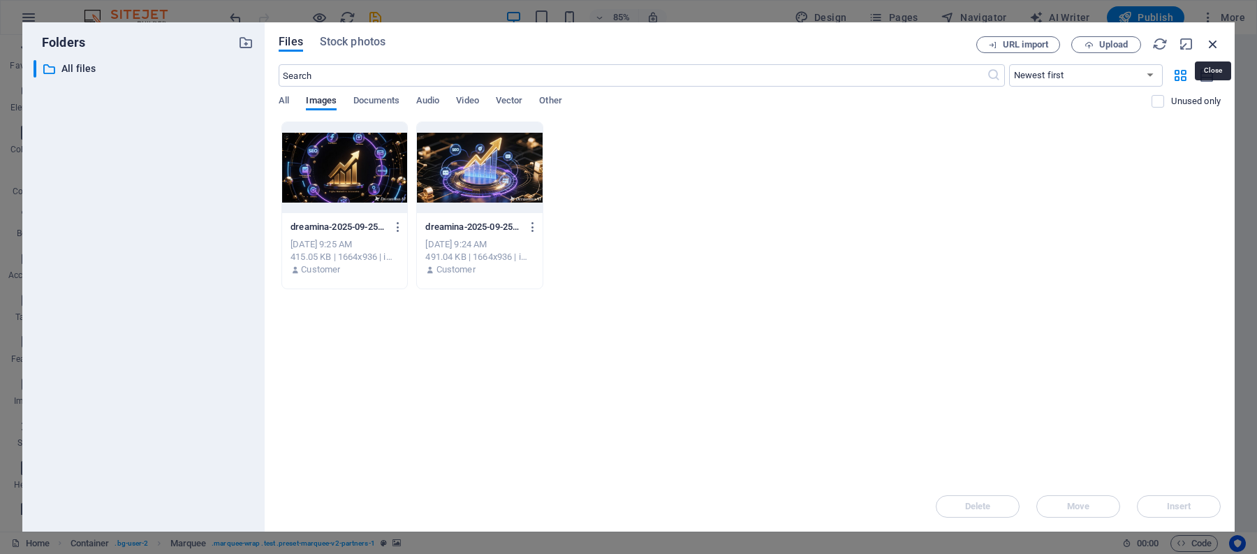
drag, startPoint x: 1211, startPoint y: 40, endPoint x: 616, endPoint y: 66, distance: 595.4
click at [1211, 40] on icon "button" at bounding box center [1212, 43] width 15 height 15
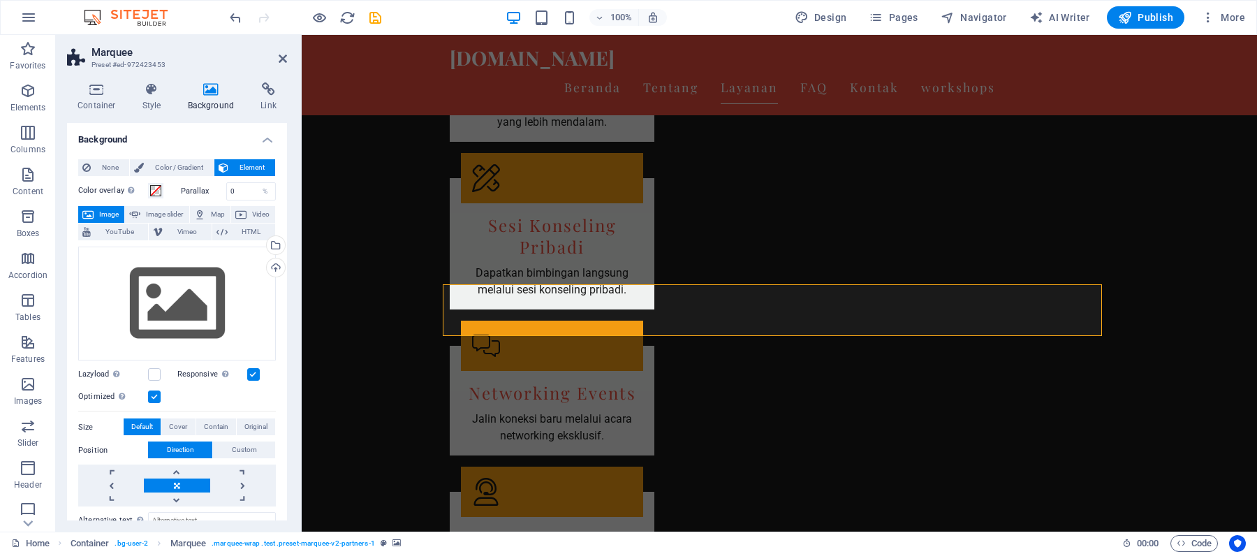
click at [96, 209] on button "Image" at bounding box center [101, 214] width 46 height 17
click at [150, 190] on span at bounding box center [155, 190] width 11 height 11
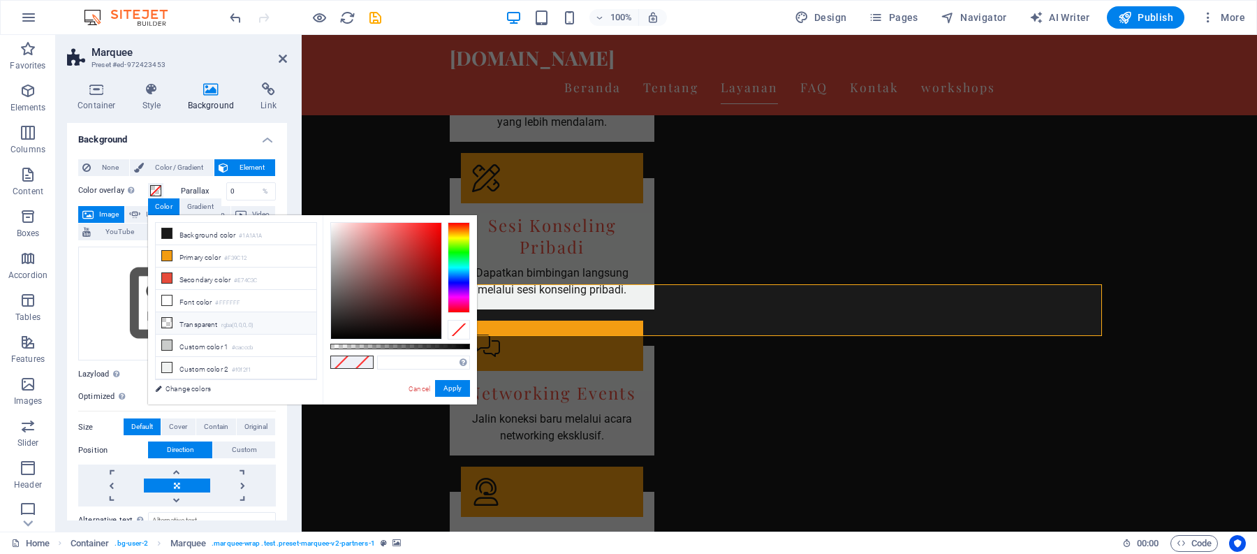
click at [168, 320] on icon at bounding box center [167, 323] width 10 height 10
type input "rgba(0, 0, 0, 0)"
click at [458, 384] on button "Apply" at bounding box center [452, 388] width 35 height 17
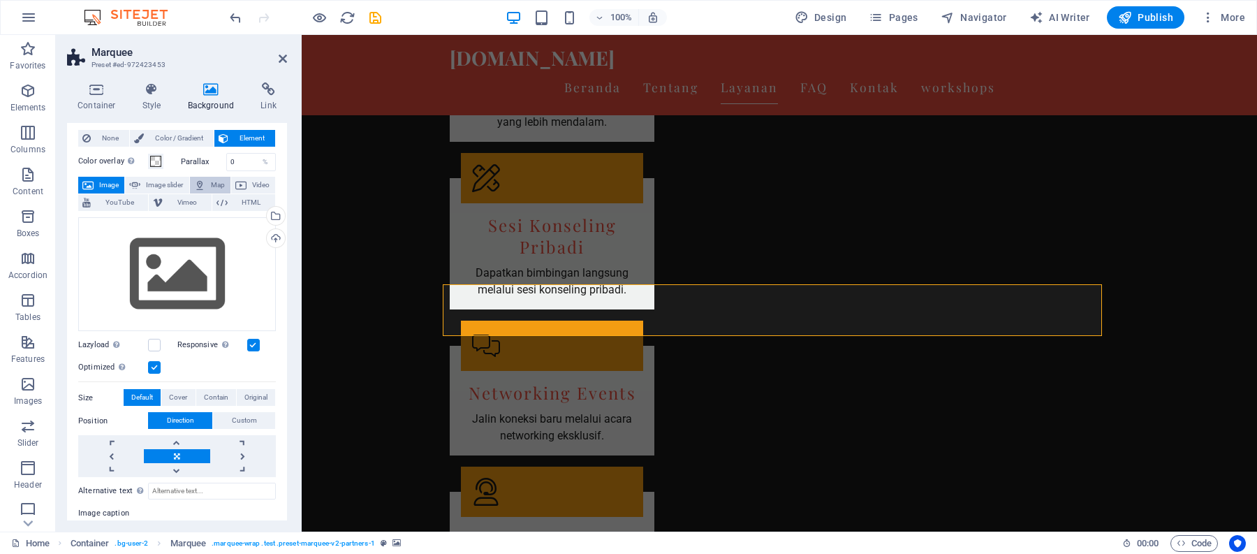
scroll to position [0, 0]
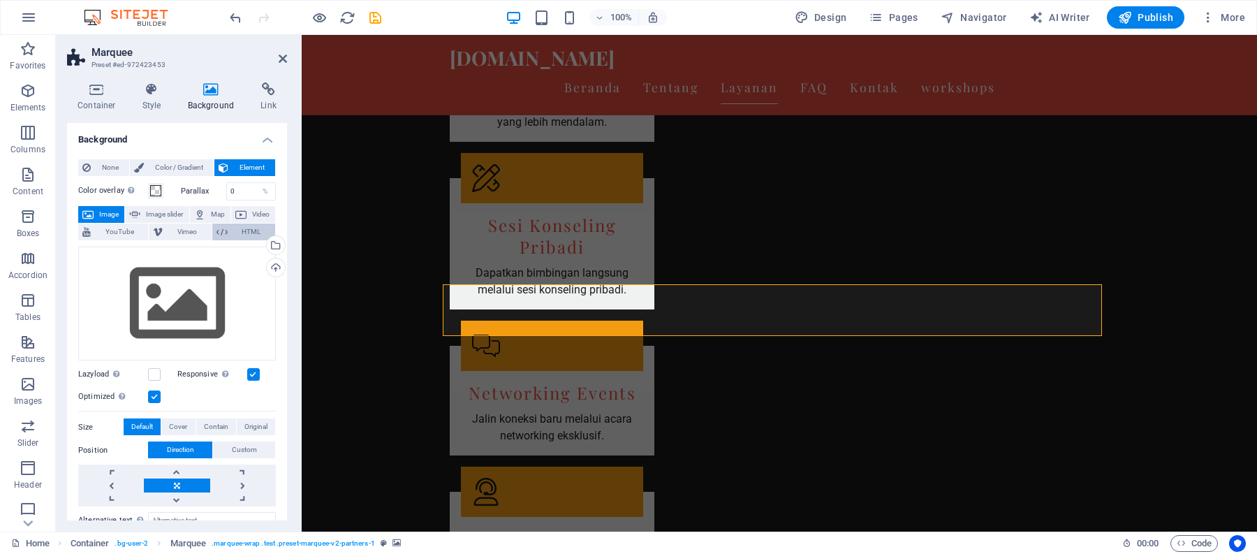
click at [216, 232] on icon at bounding box center [221, 231] width 11 height 17
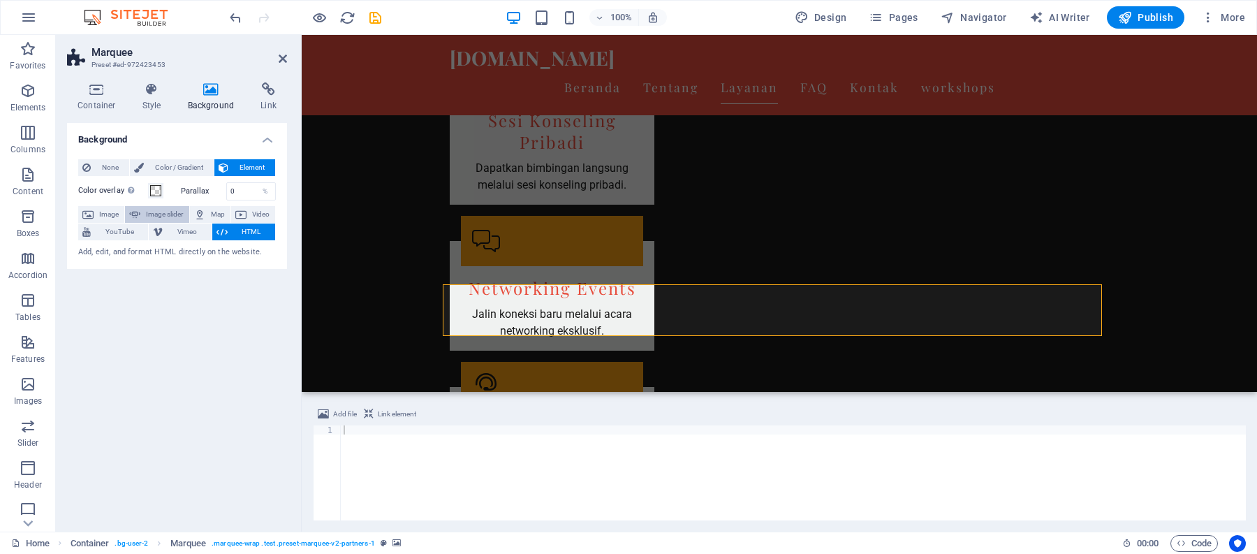
click at [151, 216] on span "Image slider" at bounding box center [165, 214] width 40 height 17
select select "ms"
select select "s"
select select "progressive"
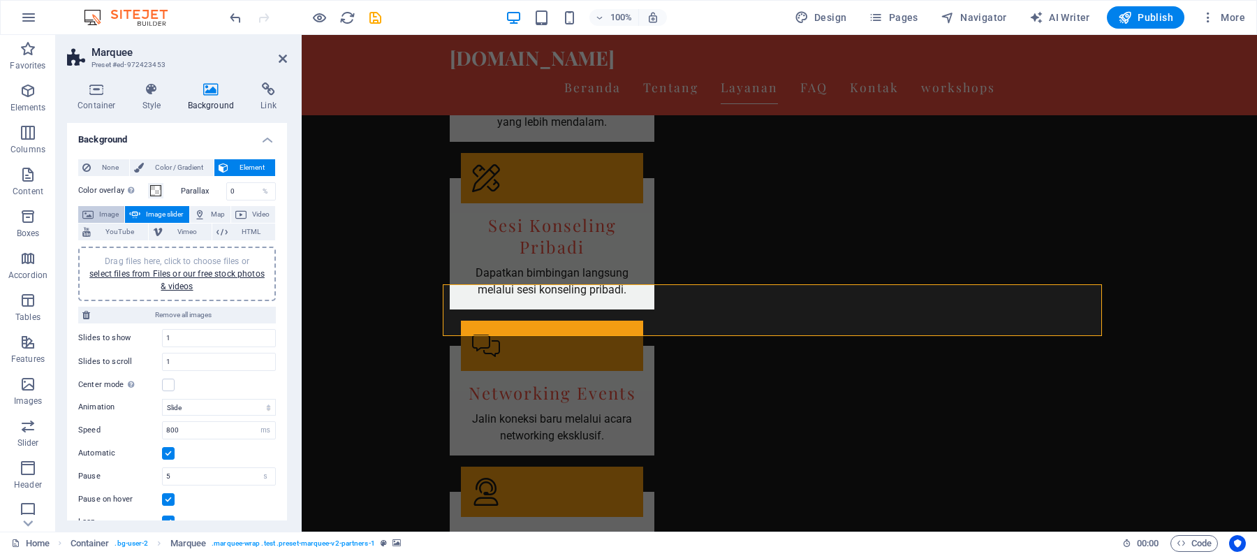
click at [109, 213] on span "Image" at bounding box center [109, 214] width 22 height 17
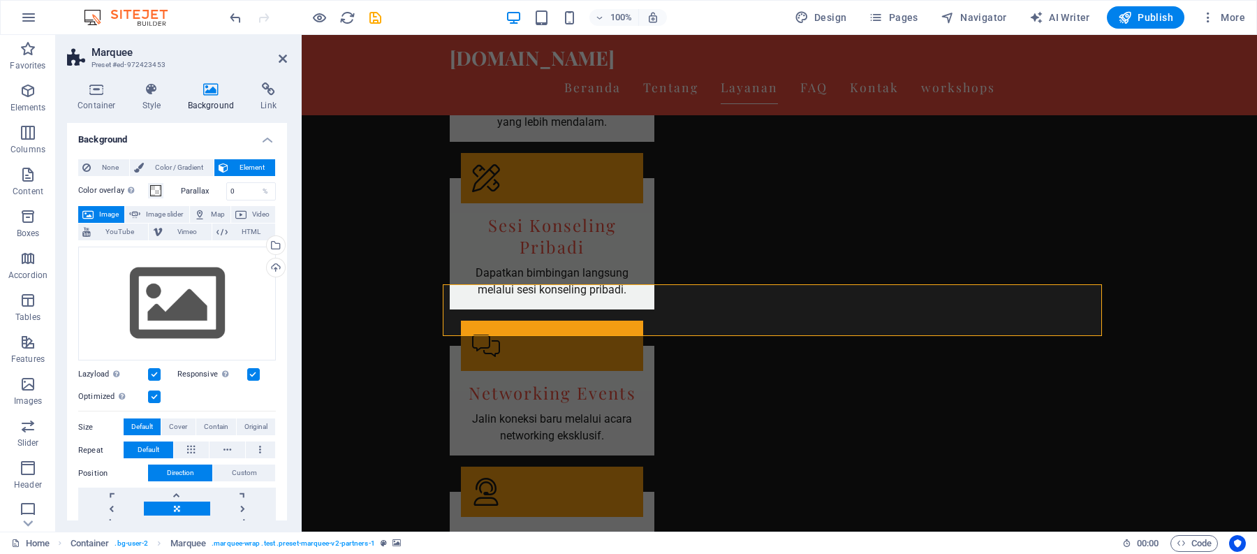
click at [109, 213] on span "Image" at bounding box center [109, 214] width 22 height 17
click at [251, 211] on span "Video" at bounding box center [261, 214] width 20 height 17
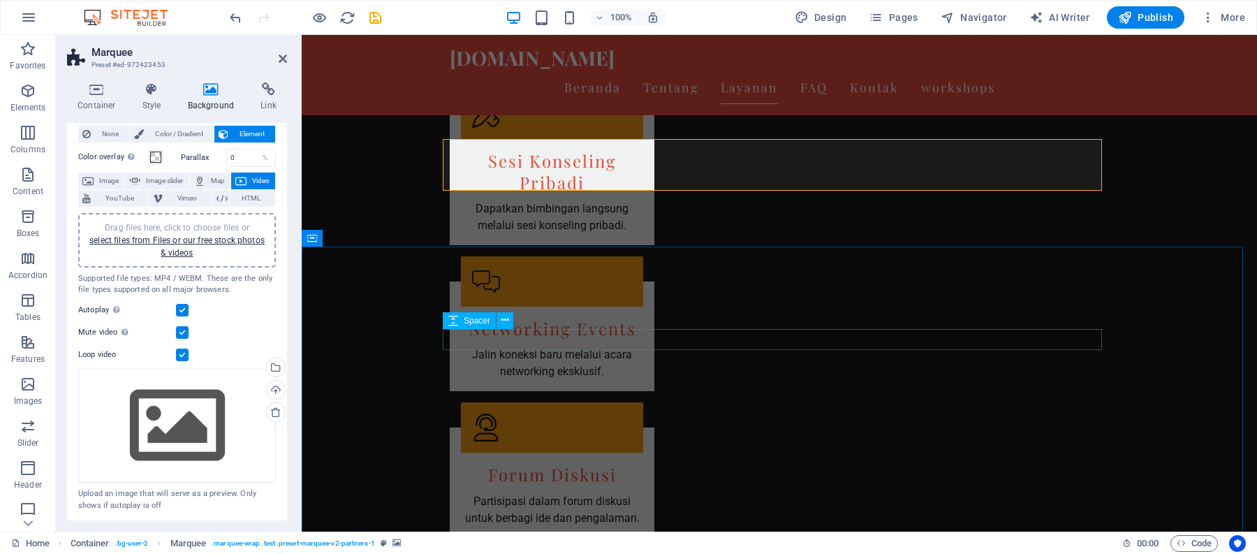
scroll to position [2575, 0]
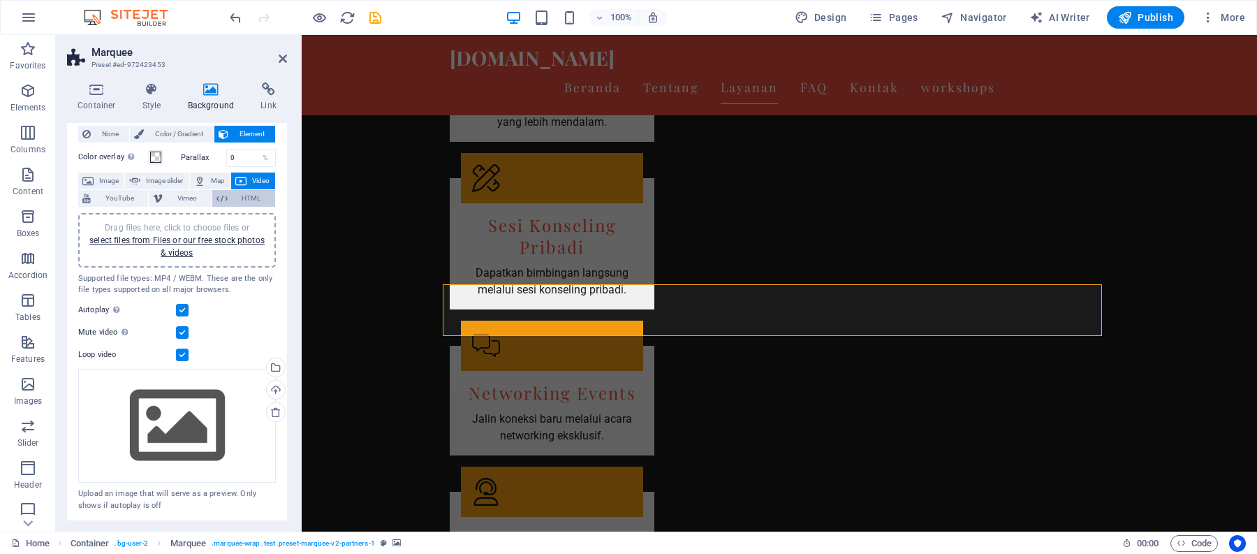
click at [223, 190] on icon at bounding box center [221, 198] width 11 height 17
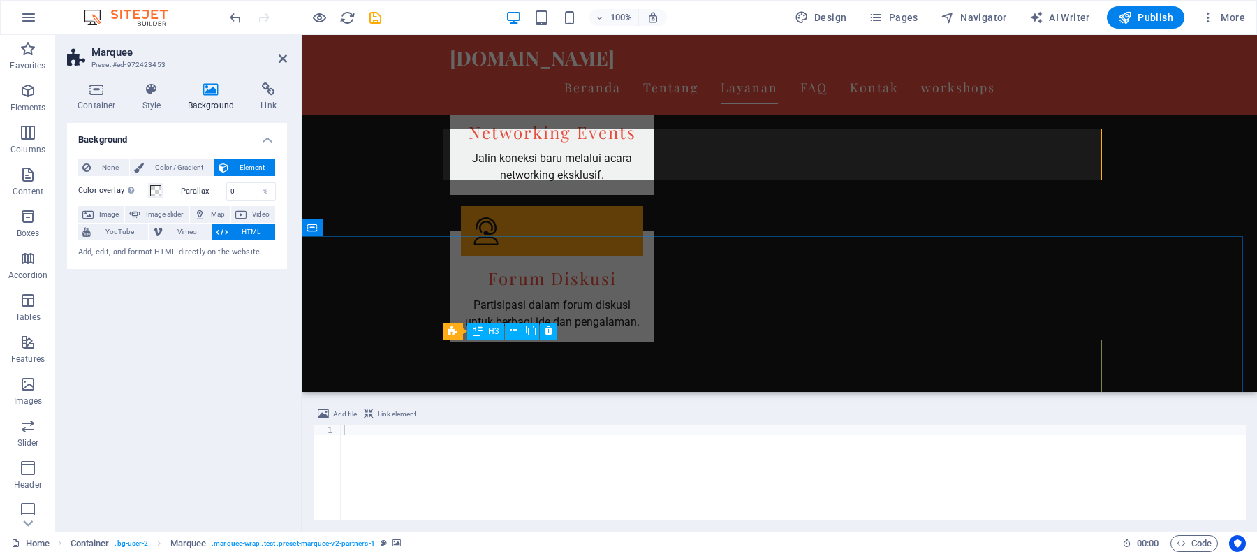
scroll to position [2886, 0]
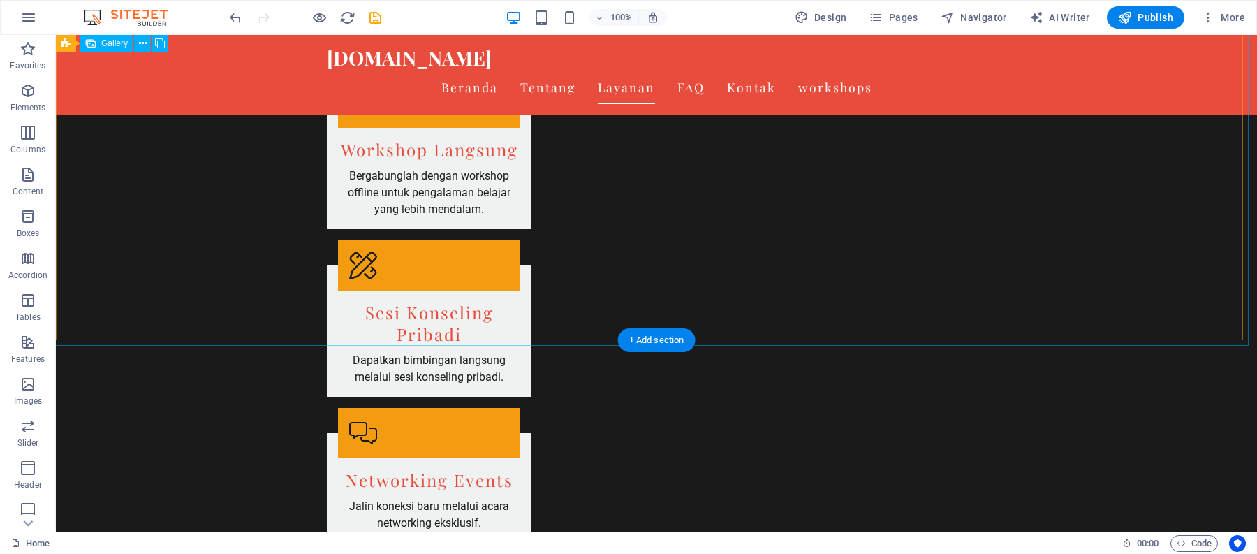
scroll to position [2450, 0]
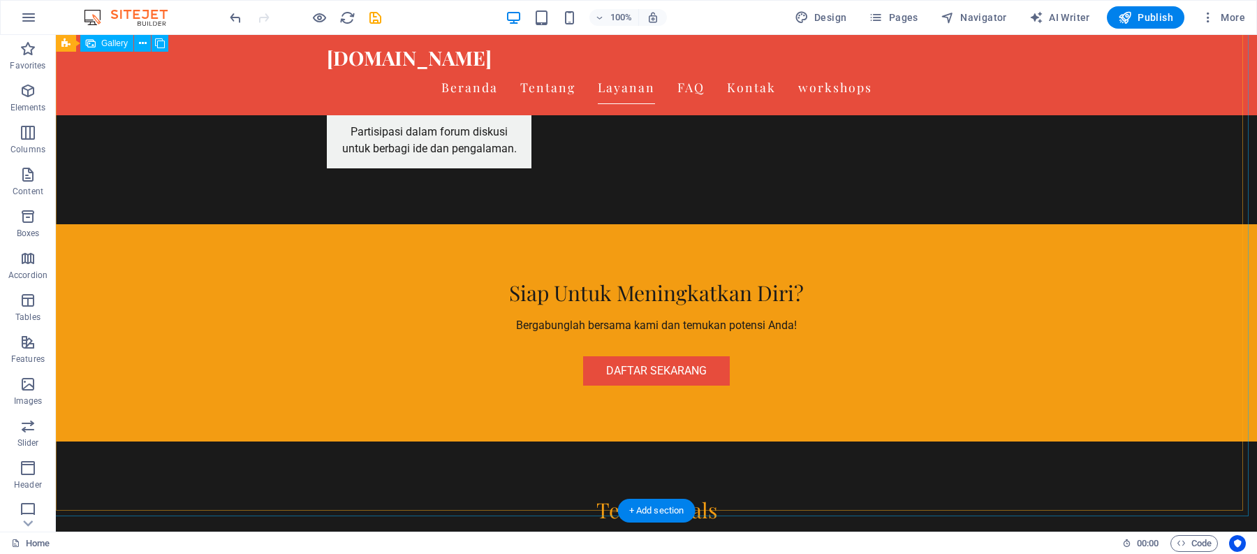
scroll to position [2234, 0]
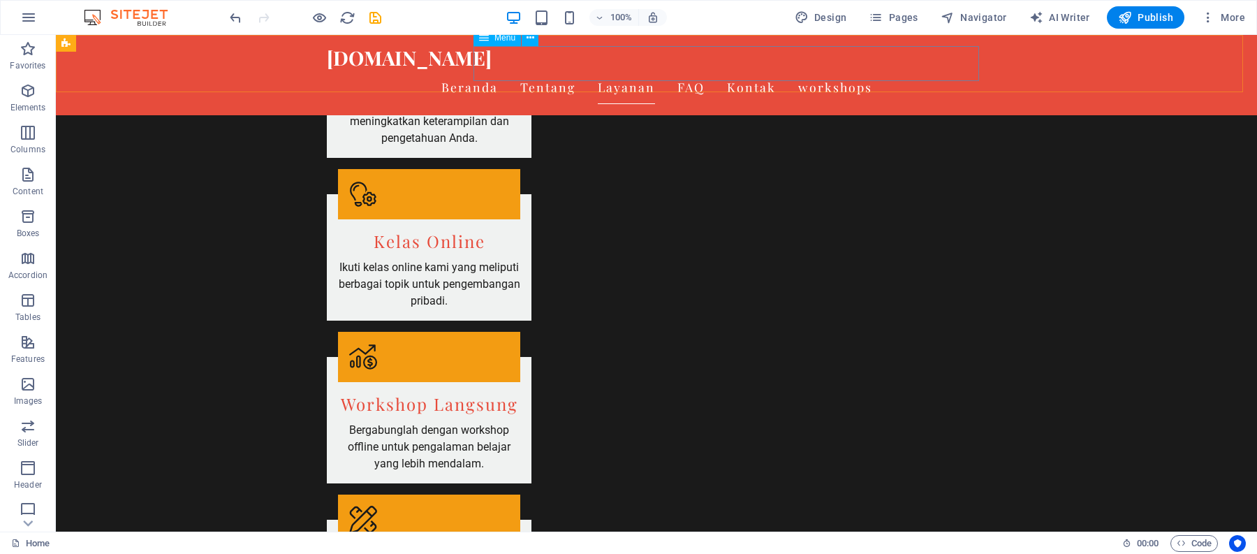
click at [617, 70] on nav "Beranda Tentang Layanan FAQ Kontak workshops" at bounding box center [656, 87] width 659 height 35
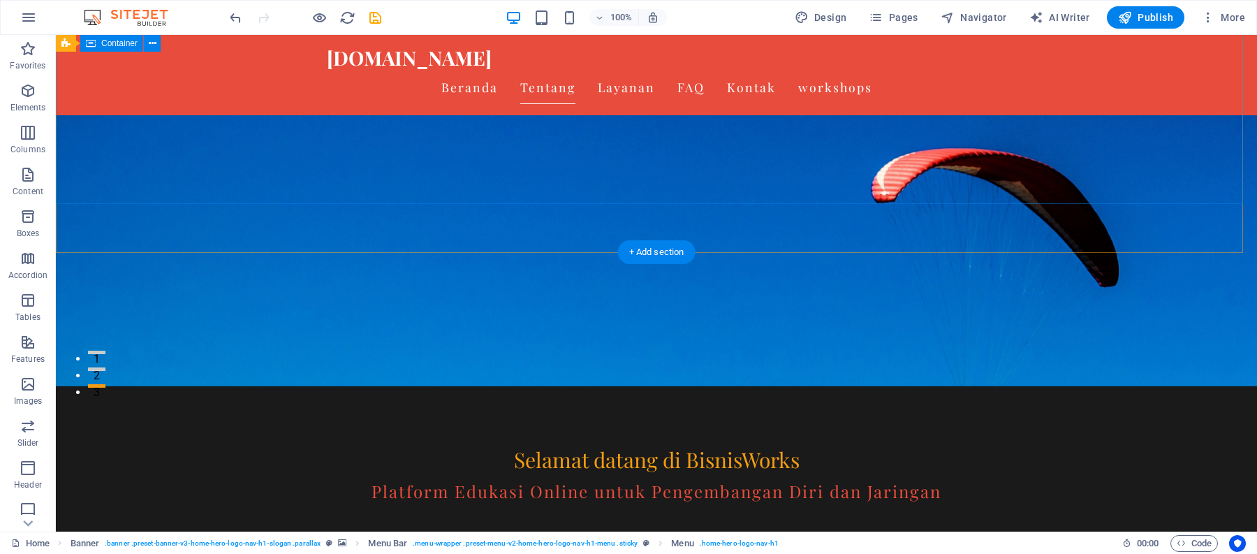
scroll to position [155, 0]
